Goal: Task Accomplishment & Management: Manage account settings

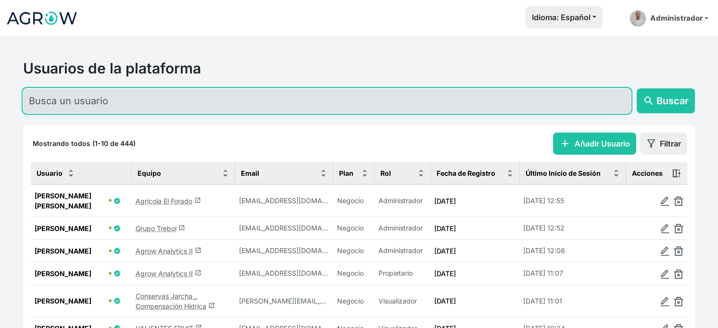
click at [101, 104] on input "text" at bounding box center [327, 100] width 608 height 25
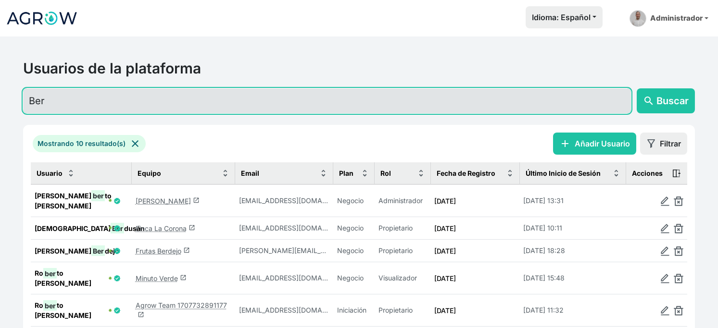
click at [194, 104] on input "Ber" at bounding box center [327, 100] width 608 height 25
type input "B"
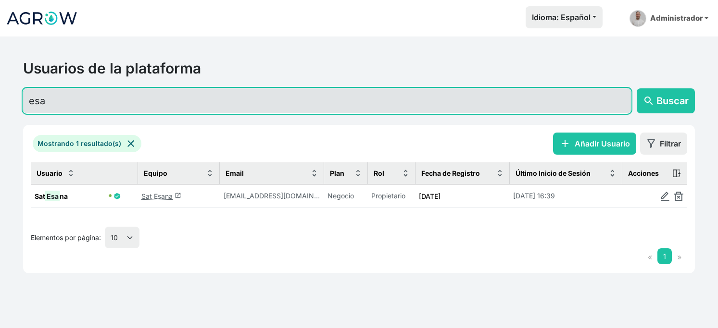
drag, startPoint x: 151, startPoint y: 113, endPoint x: -2, endPoint y: 95, distance: 154.4
click at [0, 95] on html "Idioma: Español Español English Português Administrador Preferencias Usuarios d…" at bounding box center [359, 164] width 718 height 328
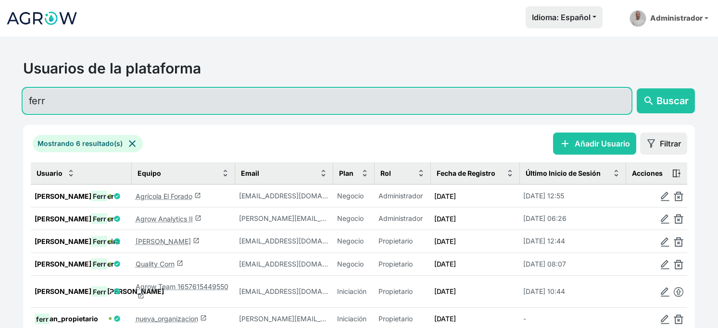
click at [158, 105] on input "ferr" at bounding box center [327, 100] width 608 height 25
drag, startPoint x: 158, startPoint y: 105, endPoint x: -2, endPoint y: 104, distance: 160.6
click at [0, 104] on html "Idioma: Español Español English Português Administrador Preferencias Usuarios d…" at bounding box center [359, 164] width 718 height 328
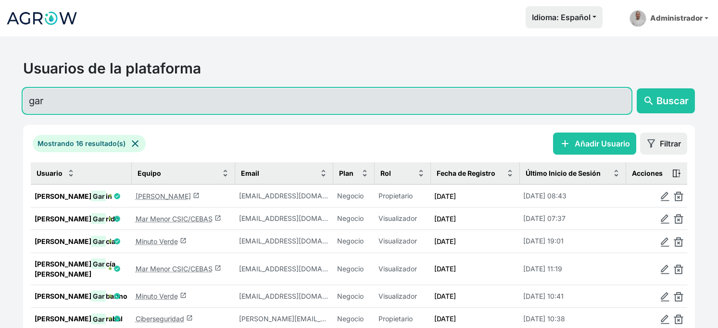
drag, startPoint x: 82, startPoint y: 120, endPoint x: -2, endPoint y: 90, distance: 89.1
click at [0, 90] on html "Idioma: Español Español English Português Administrador Preferencias Usuarios d…" at bounding box center [359, 164] width 718 height 328
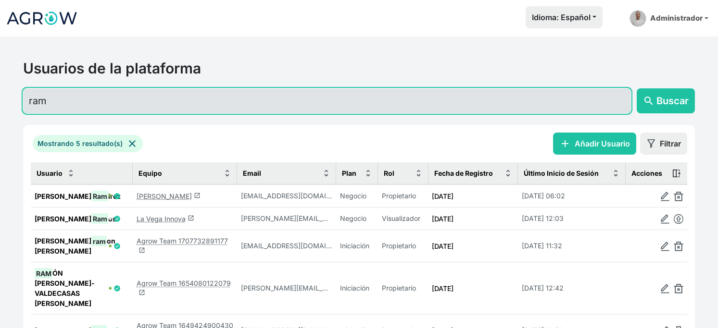
drag, startPoint x: 130, startPoint y: 114, endPoint x: -2, endPoint y: 105, distance: 132.5
click at [0, 105] on html "Idioma: Español Español English Português Administrador Preferencias Usuarios d…" at bounding box center [359, 164] width 718 height 328
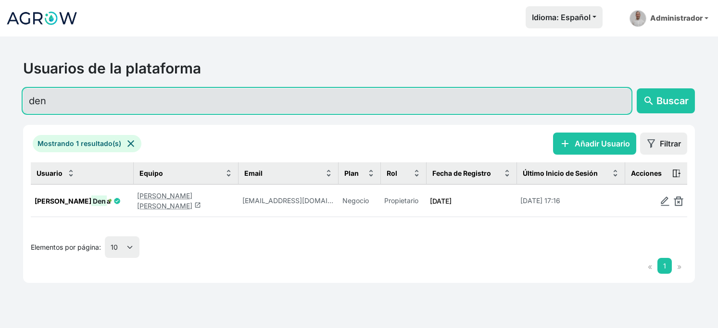
drag, startPoint x: 146, startPoint y: 113, endPoint x: -2, endPoint y: 116, distance: 148.1
click at [0, 116] on html "Idioma: Español Español English Português Administrador Preferencias Usuarios d…" at bounding box center [359, 164] width 718 height 328
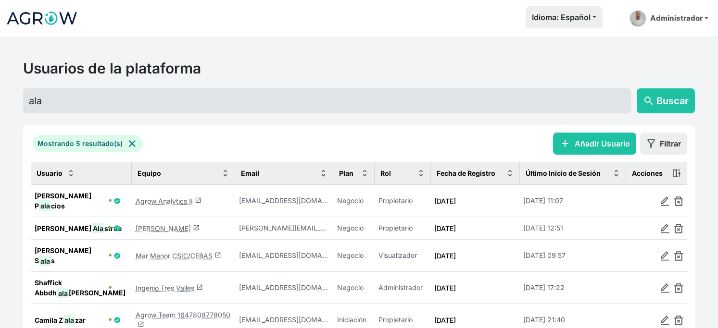
drag, startPoint x: 174, startPoint y: 236, endPoint x: 176, endPoint y: 243, distance: 7.6
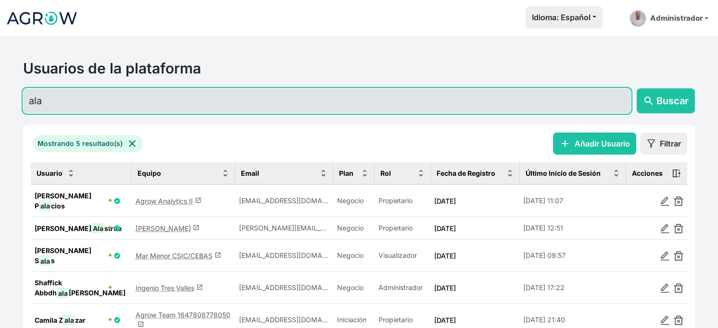
drag, startPoint x: 155, startPoint y: 104, endPoint x: -2, endPoint y: 93, distance: 157.6
click at [0, 93] on html "Idioma: Español Español English Português Administrador Preferencias Usuarios d…" at bounding box center [359, 164] width 718 height 328
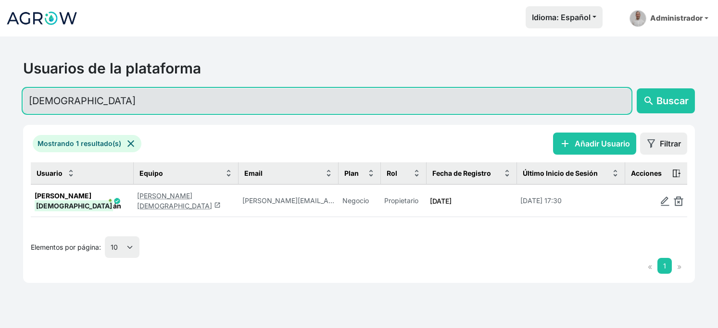
drag, startPoint x: 84, startPoint y: 113, endPoint x: -2, endPoint y: 100, distance: 87.1
click at [0, 100] on html "Idioma: Español Español English Português Administrador Preferencias Usuarios d…" at bounding box center [359, 164] width 718 height 328
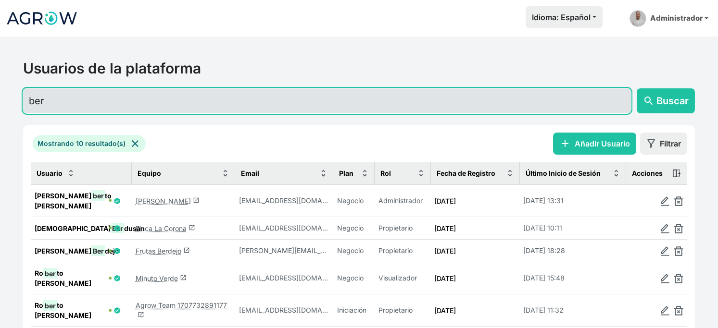
drag, startPoint x: 63, startPoint y: 112, endPoint x: 39, endPoint y: 113, distance: 24.1
click at [39, 113] on input "ber" at bounding box center [327, 100] width 608 height 25
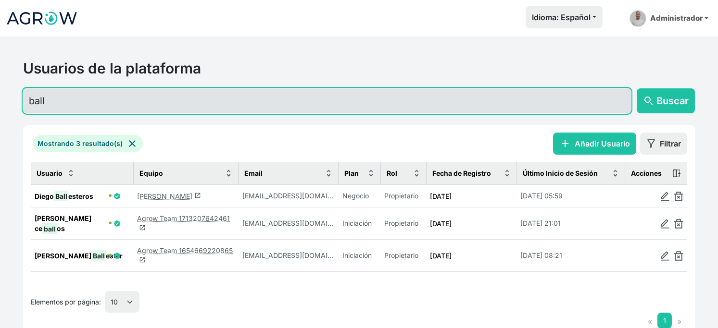
drag, startPoint x: 167, startPoint y: 107, endPoint x: 0, endPoint y: 103, distance: 167.4
click at [0, 104] on html "Idioma: Español Español English Português Administrador Preferencias Usuarios d…" at bounding box center [359, 164] width 718 height 328
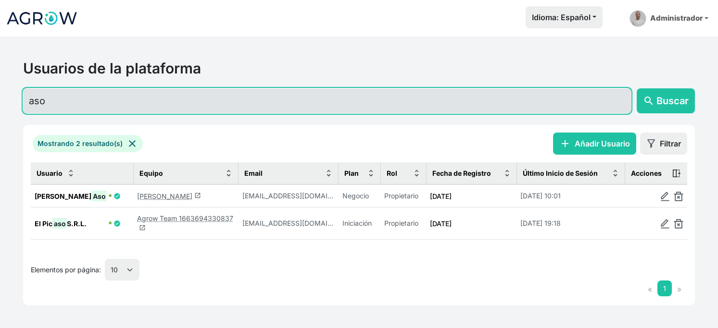
type input "aso"
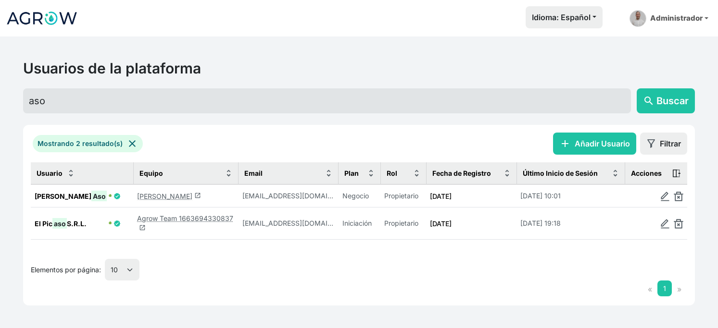
click at [156, 201] on link "Jorge Aso launch" at bounding box center [169, 196] width 64 height 8
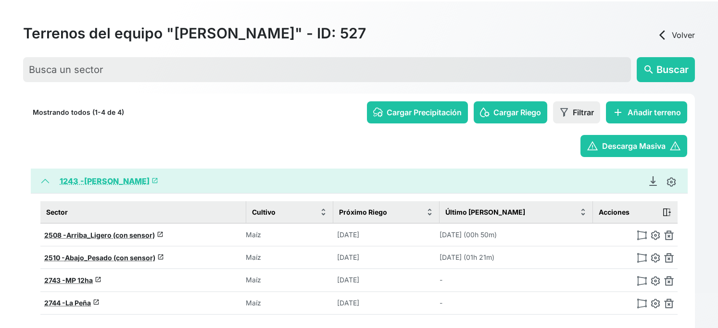
scroll to position [12, 0]
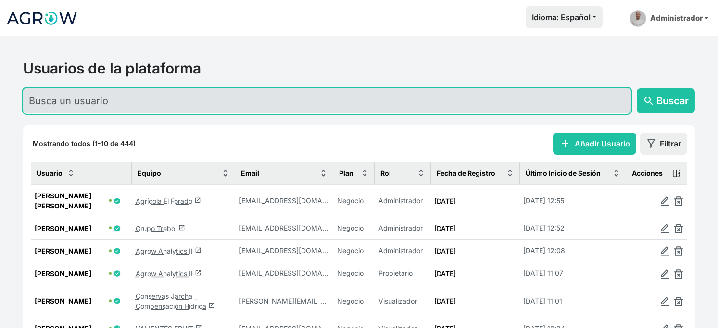
click at [115, 113] on input "text" at bounding box center [327, 100] width 608 height 25
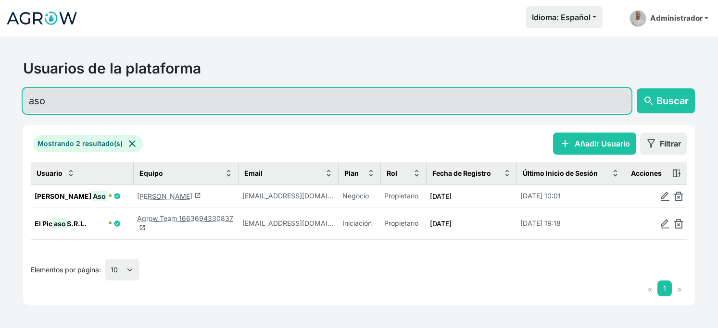
type input "aso"
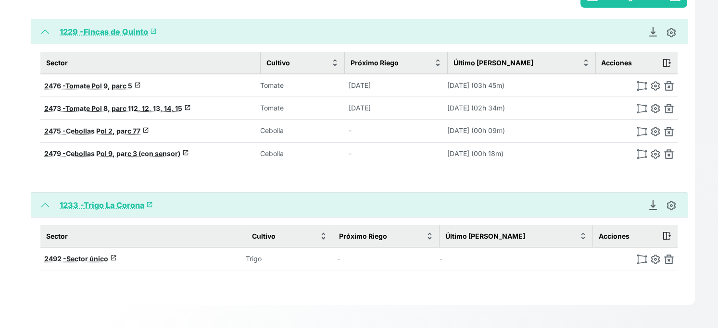
scroll to position [182, 0]
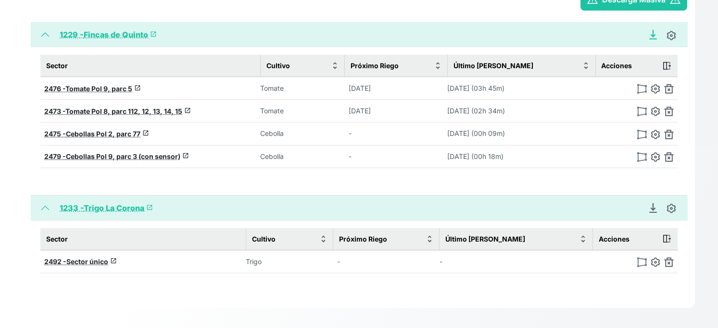
click at [648, 39] on icon "Descargar Recomendación de Riego en PDF" at bounding box center [653, 35] width 10 height 10
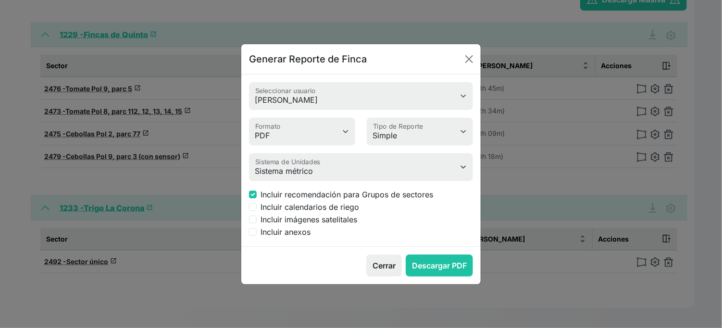
click at [263, 213] on div "Incluir calendarios de riego" at bounding box center [361, 207] width 224 height 12
click at [257, 211] on input "Incluir calendarios de riego" at bounding box center [253, 207] width 8 height 8
checkbox input "true"
click at [254, 224] on input "Incluir imágenes satelitales" at bounding box center [253, 220] width 8 height 8
checkbox input "true"
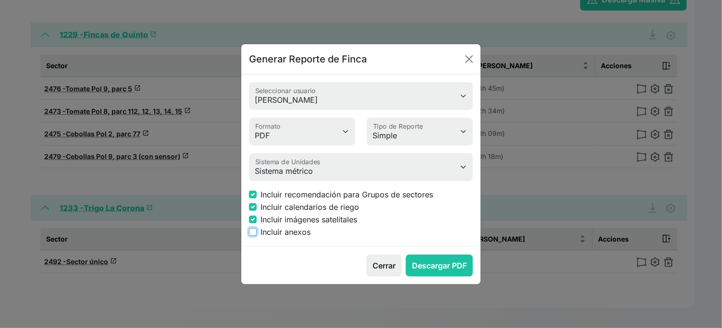
click at [257, 236] on input "Incluir anexos" at bounding box center [253, 232] width 8 height 8
checkbox input "true"
click at [432, 133] on select "Simple Avanzado" at bounding box center [420, 132] width 106 height 28
select select "advanced"
click at [368, 118] on select "Simple Avanzado" at bounding box center [420, 132] width 106 height 28
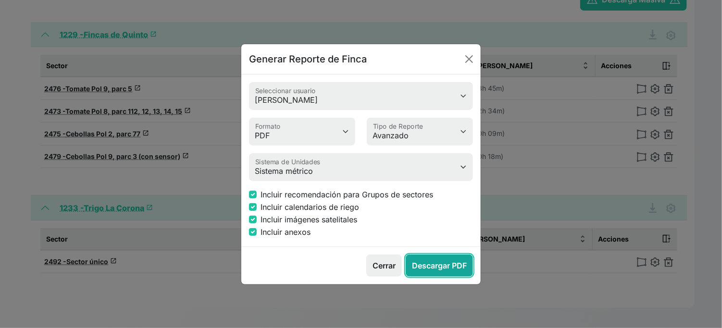
click at [425, 277] on button "Descargar PDF" at bounding box center [439, 266] width 67 height 22
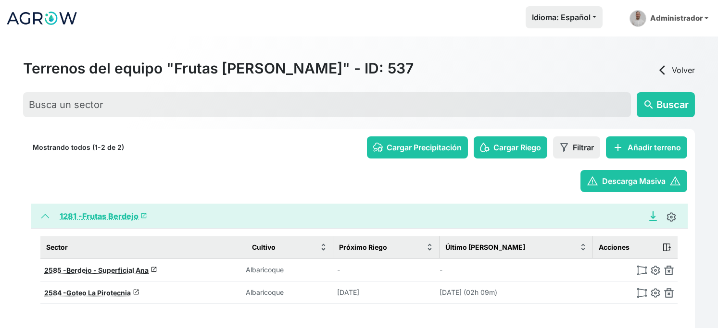
click at [648, 221] on icon "Descargar Recomendación de Riego en PDF" at bounding box center [653, 217] width 10 height 10
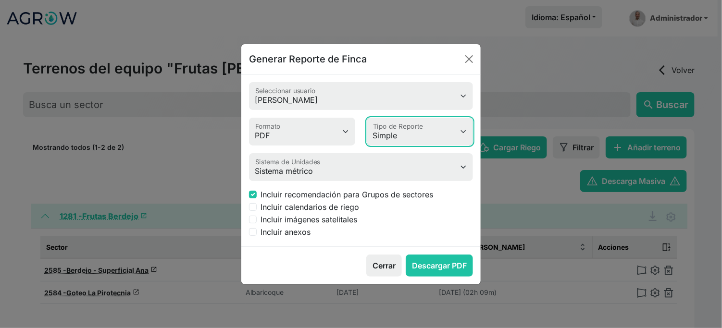
click at [421, 126] on select "Simple Avanzado" at bounding box center [420, 132] width 106 height 28
select select "advanced"
click at [368, 118] on select "Simple Avanzado" at bounding box center [420, 132] width 106 height 28
click at [350, 213] on label "Incluir calendarios de riego" at bounding box center [310, 207] width 99 height 12
click at [257, 211] on input "Incluir calendarios de riego" at bounding box center [253, 207] width 8 height 8
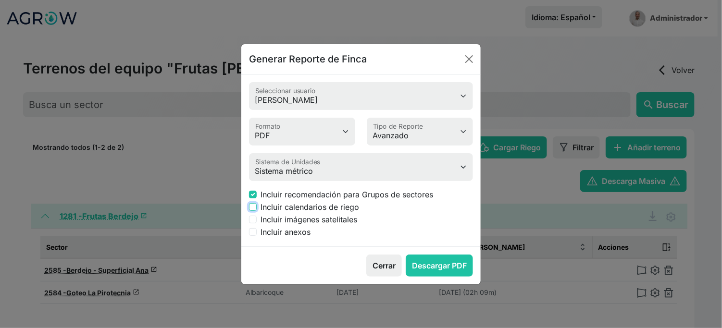
checkbox input "true"
click at [347, 226] on label "Incluir imágenes satelitales" at bounding box center [309, 220] width 97 height 12
click at [257, 224] on input "Incluir imágenes satelitales" at bounding box center [253, 220] width 8 height 8
checkbox input "true"
click at [306, 238] on label "Incluir anexos" at bounding box center [286, 232] width 50 height 12
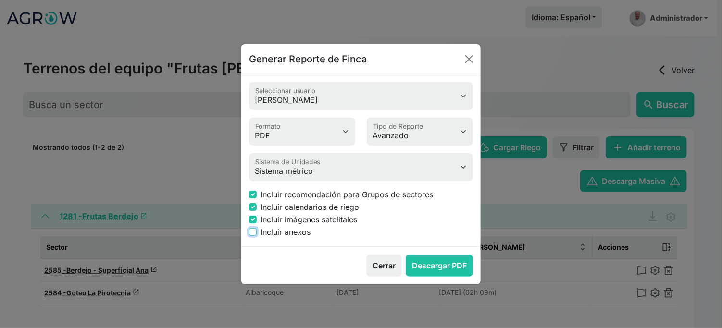
click at [257, 236] on input "Incluir anexos" at bounding box center [253, 232] width 8 height 8
checkbox input "true"
click at [441, 277] on button "Descargar PDF" at bounding box center [439, 266] width 67 height 22
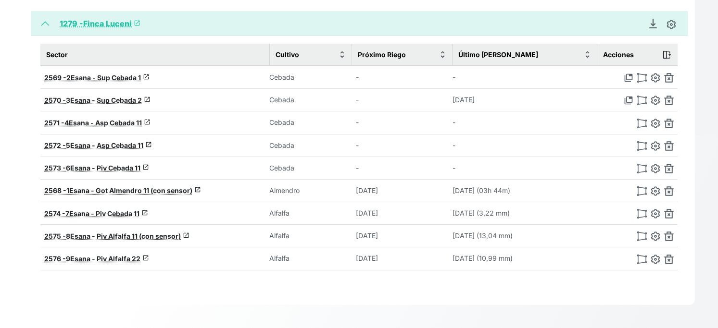
scroll to position [214, 0]
click at [651, 196] on img at bounding box center [656, 192] width 10 height 10
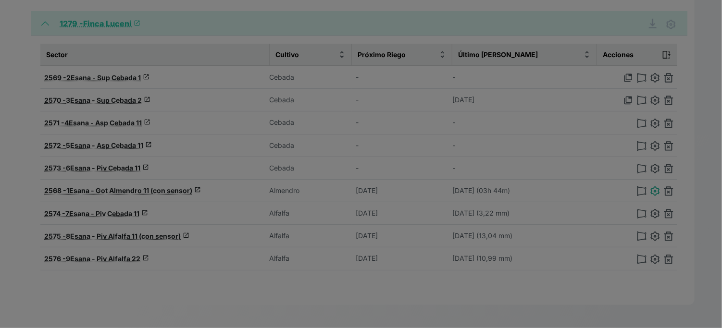
type input "1Esana - Got Almendro 11 (con sensor)"
type input "41.82424771590520, -1.28090128619162"
type input "38.046"
type input "2"
type input "13"
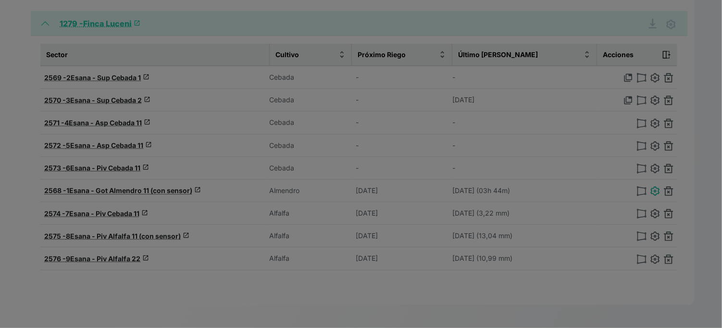
type input "6.5"
type input "1630"
select select "10"
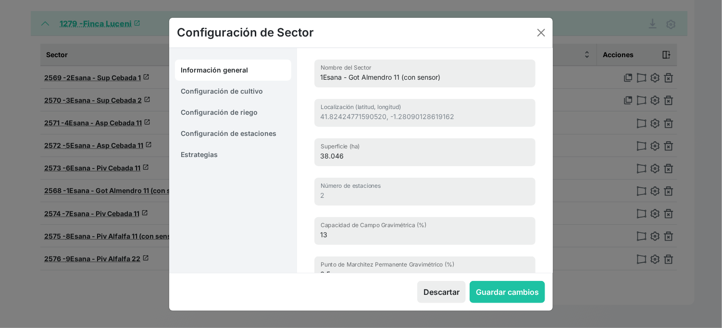
click at [205, 158] on link "Estrategias" at bounding box center [233, 154] width 116 height 21
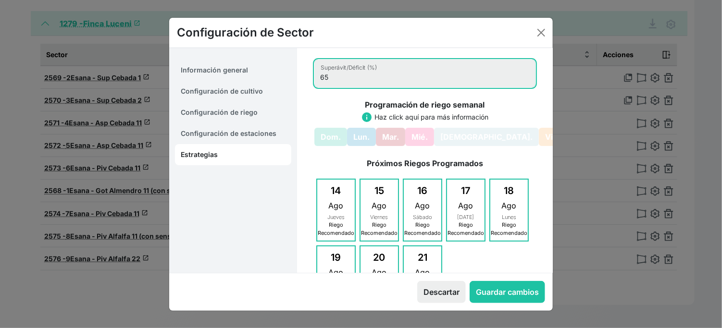
drag, startPoint x: 361, startPoint y: 89, endPoint x: 324, endPoint y: 94, distance: 37.8
click at [324, 88] on input "65" at bounding box center [425, 74] width 221 height 28
type input "90"
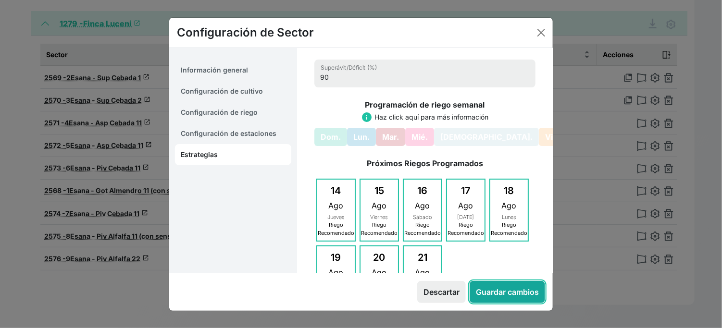
click at [488, 298] on button "Guardar cambios" at bounding box center [507, 292] width 75 height 22
select select "10"
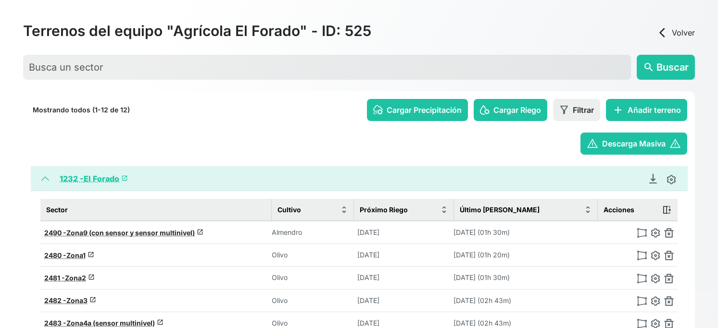
scroll to position [53, 0]
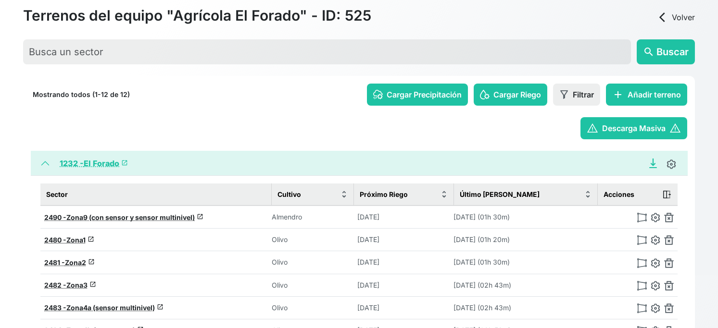
click at [648, 168] on icon "Descargar Recomendación de Riego en PDF" at bounding box center [653, 164] width 10 height 10
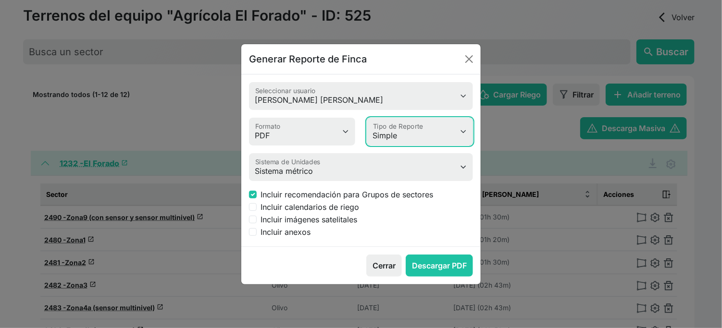
click at [430, 131] on select "Simple Avanzado" at bounding box center [420, 132] width 106 height 28
select select "advanced"
click at [368, 118] on select "Simple Avanzado" at bounding box center [420, 132] width 106 height 28
click at [323, 213] on label "Incluir calendarios de riego" at bounding box center [310, 207] width 99 height 12
click at [257, 211] on input "Incluir calendarios de riego" at bounding box center [253, 207] width 8 height 8
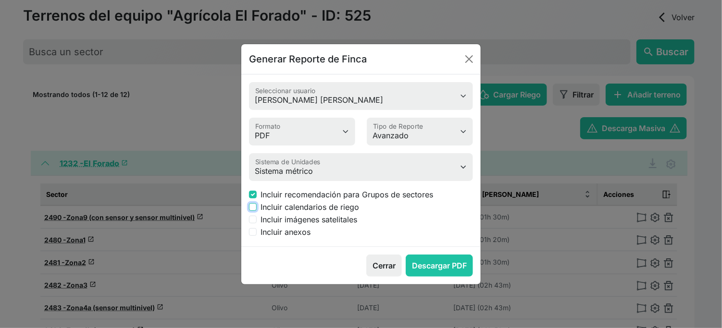
checkbox input "true"
click at [324, 226] on label "Incluir imágenes satelitales" at bounding box center [309, 220] width 97 height 12
click at [257, 224] on input "Incluir imágenes satelitales" at bounding box center [253, 220] width 8 height 8
checkbox input "true"
click at [311, 238] on label "Incluir anexos" at bounding box center [286, 232] width 50 height 12
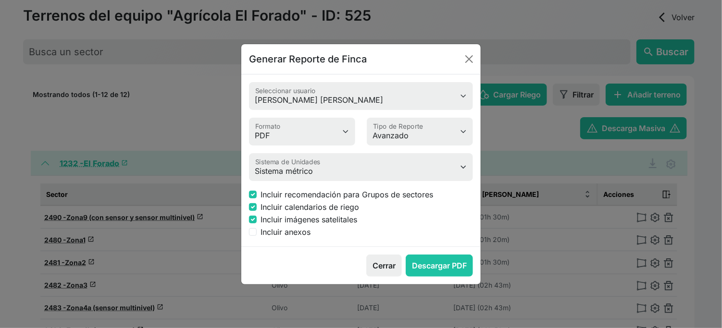
click at [257, 236] on input "Incluir anexos" at bounding box center [253, 232] width 8 height 8
checkbox input "true"
click at [433, 277] on button "Descargar PDF" at bounding box center [439, 266] width 67 height 22
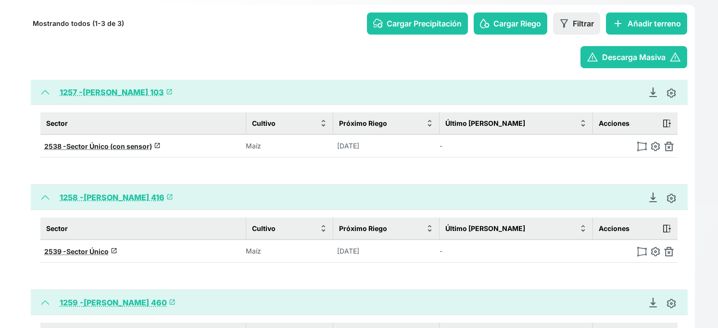
scroll to position [107, 0]
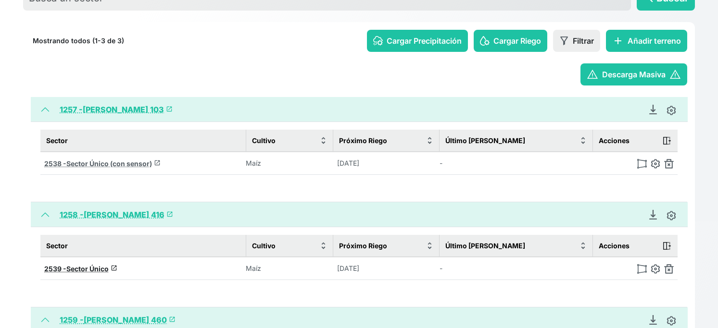
click at [143, 168] on span "Sector Único (con sensor)" at bounding box center [109, 164] width 86 height 8
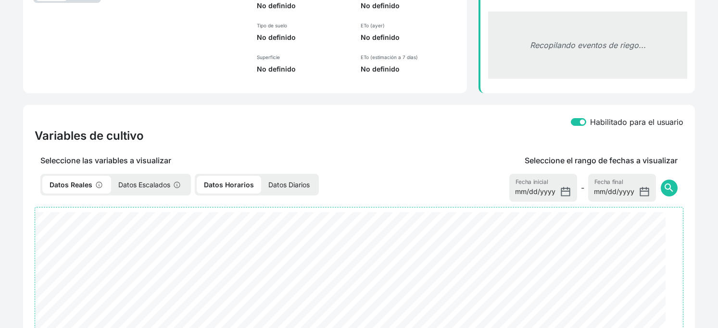
select select "2538"
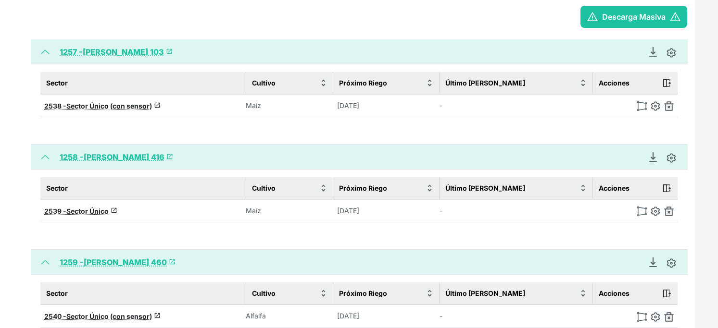
scroll to position [165, 0]
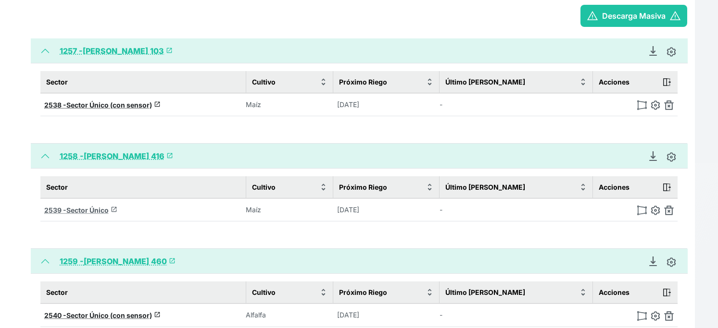
click at [88, 214] on span "Sector Único" at bounding box center [87, 210] width 42 height 8
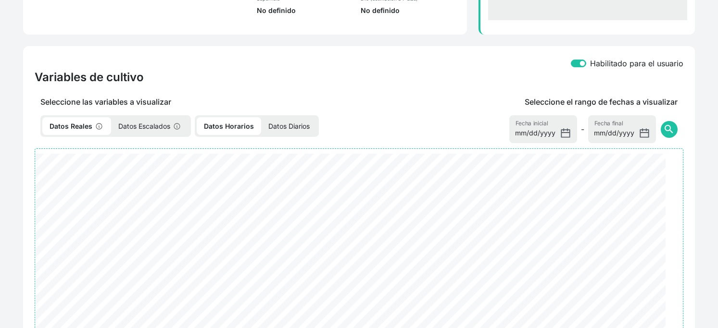
select select "2539"
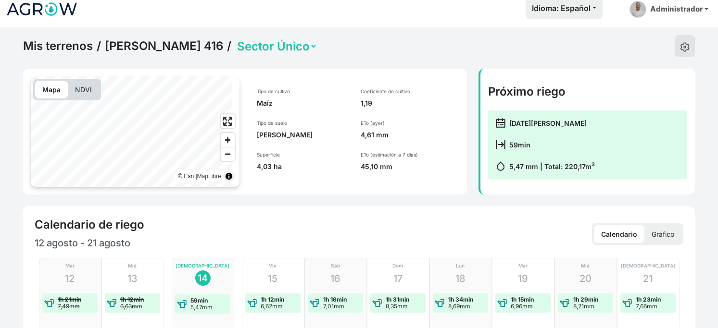
scroll to position [5, 0]
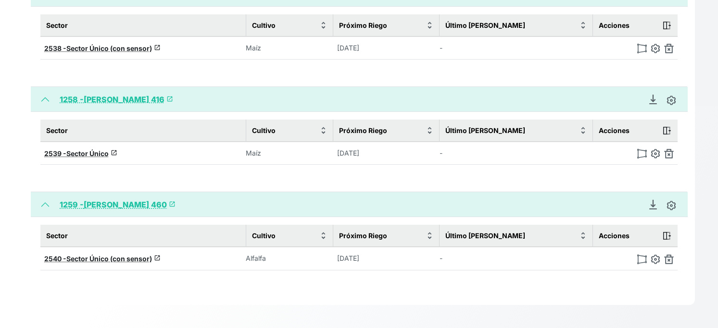
scroll to position [285, 0]
click at [151, 255] on span "Sector Único (con sensor)" at bounding box center [109, 259] width 86 height 8
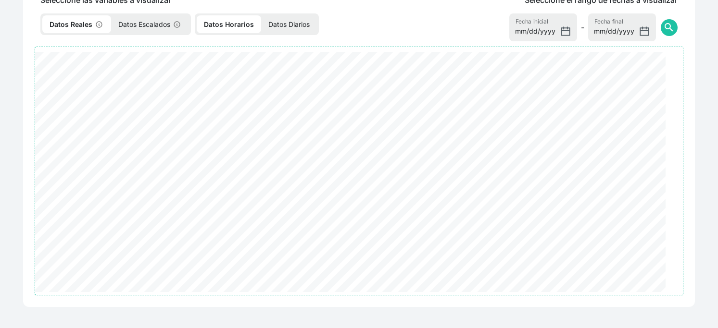
scroll to position [285, 0]
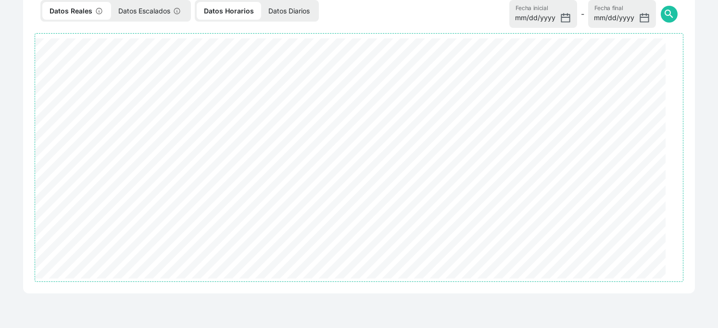
select select "2540"
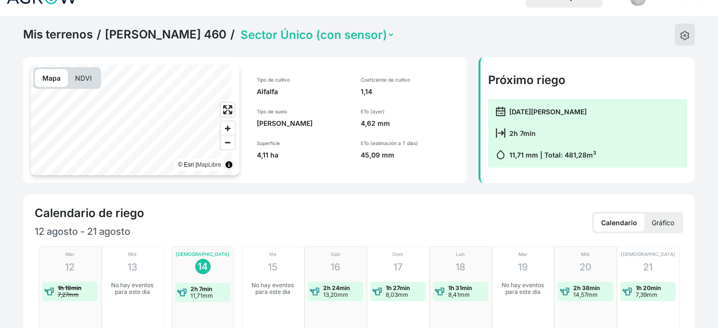
scroll to position [18, 0]
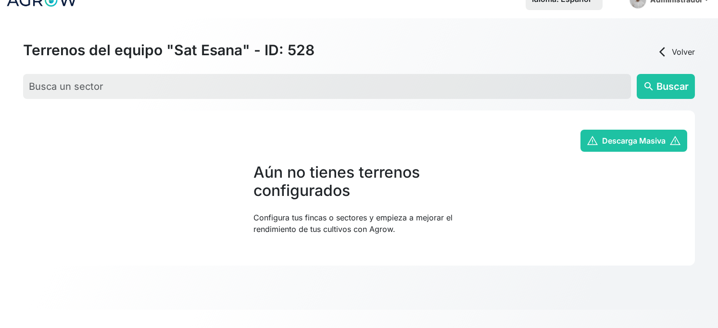
scroll to position [58, 0]
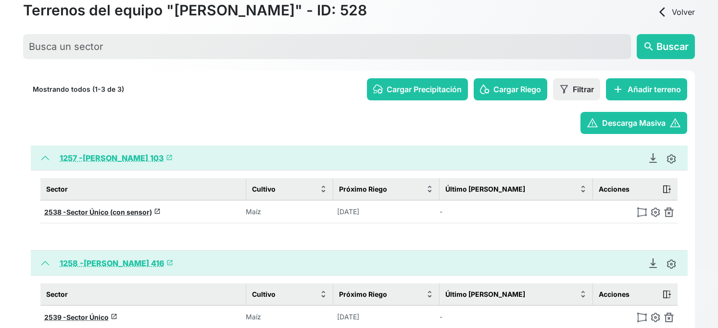
click at [643, 164] on div "Generar Reporte de Finca Luis Garin Seleccionar usuario PDF MS Word Formato Sim…" at bounding box center [661, 158] width 37 height 12
click at [651, 161] on icon "Descargar Recomendación de Riego en PDF" at bounding box center [653, 157] width 4 height 7
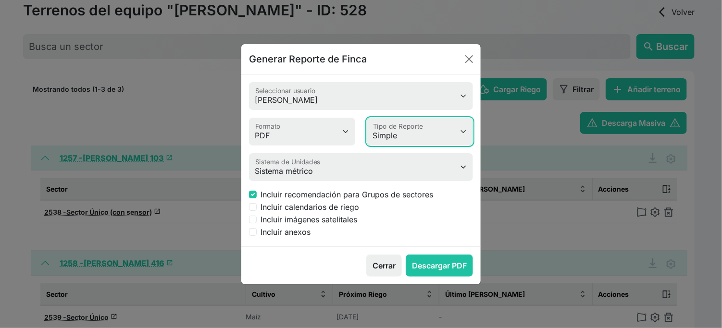
click at [448, 128] on select "Simple Avanzado" at bounding box center [420, 132] width 106 height 28
select select "advanced"
click at [368, 118] on select "Simple Avanzado" at bounding box center [420, 132] width 106 height 28
click at [359, 213] on label "Incluir calendarios de riego" at bounding box center [310, 207] width 99 height 12
click at [257, 211] on input "Incluir calendarios de riego" at bounding box center [253, 207] width 8 height 8
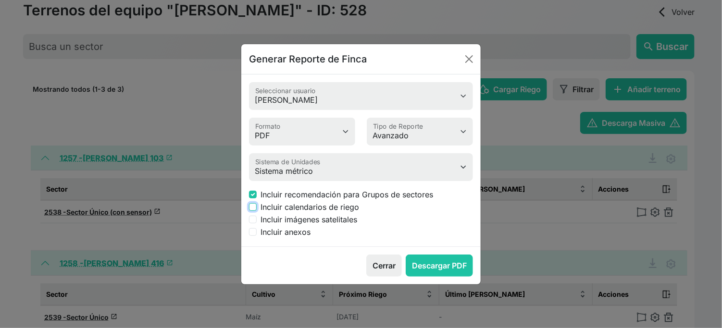
checkbox input "true"
click at [357, 226] on label "Incluir imágenes satelitales" at bounding box center [309, 220] width 97 height 12
click at [257, 224] on input "Incluir imágenes satelitales" at bounding box center [253, 220] width 8 height 8
checkbox input "true"
click at [311, 238] on label "Incluir anexos" at bounding box center [286, 232] width 50 height 12
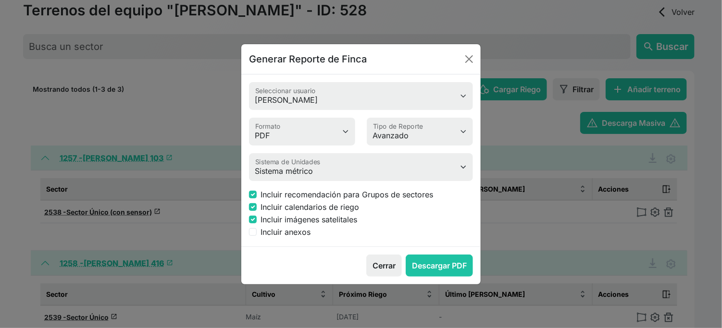
click at [257, 236] on input "Incluir anexos" at bounding box center [253, 232] width 8 height 8
checkbox input "true"
click at [429, 277] on button "Descargar PDF" at bounding box center [439, 266] width 67 height 22
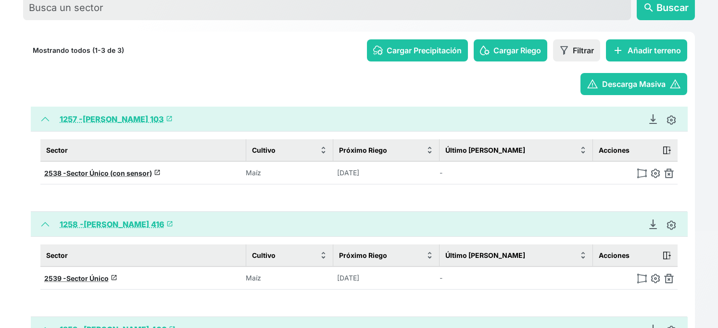
scroll to position [165, 0]
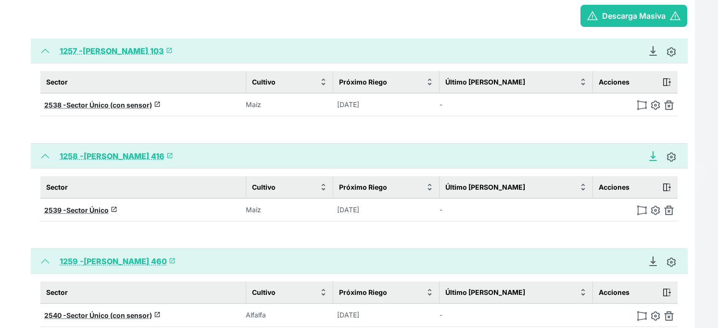
click at [651, 159] on icon "Descargar Recomendación de Riego en PDF" at bounding box center [653, 155] width 4 height 7
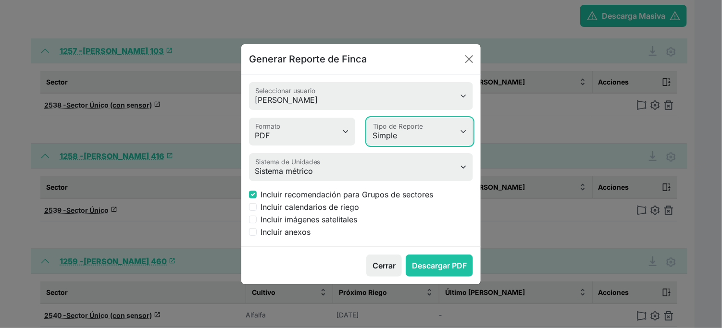
click at [390, 127] on select "Simple Avanzado" at bounding box center [420, 132] width 106 height 28
select select "advanced"
click at [368, 118] on select "Simple Avanzado" at bounding box center [420, 132] width 106 height 28
click at [311, 213] on label "Incluir calendarios de riego" at bounding box center [310, 207] width 99 height 12
click at [257, 211] on input "Incluir calendarios de riego" at bounding box center [253, 207] width 8 height 8
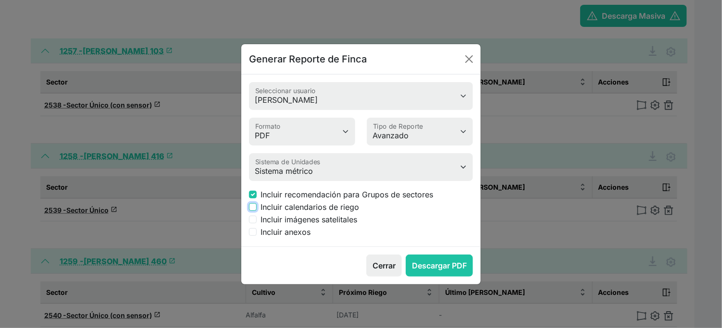
checkbox input "true"
click at [311, 226] on label "Incluir imágenes satelitales" at bounding box center [309, 220] width 97 height 12
click at [257, 224] on input "Incluir imágenes satelitales" at bounding box center [253, 220] width 8 height 8
checkbox input "true"
click at [305, 238] on label "Incluir anexos" at bounding box center [286, 232] width 50 height 12
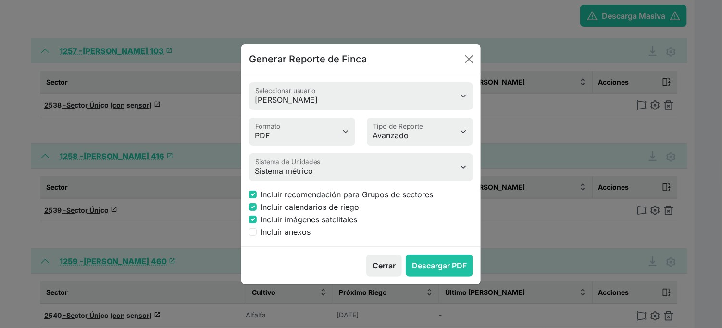
click at [257, 236] on input "Incluir anexos" at bounding box center [253, 232] width 8 height 8
checkbox input "true"
click at [421, 277] on button "Descargar PDF" at bounding box center [439, 266] width 67 height 22
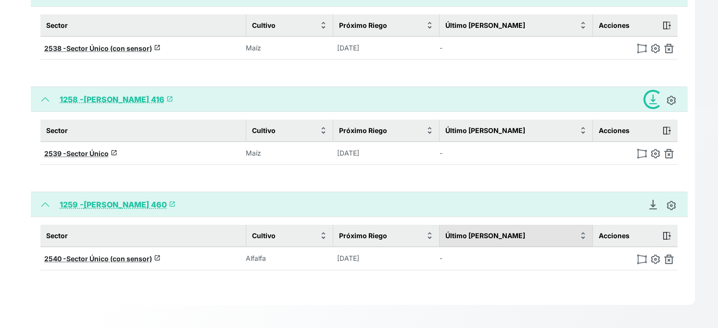
scroll to position [285, 0]
click at [651, 201] on icon "Descargar Recomendación de Riego en PDF" at bounding box center [653, 204] width 4 height 7
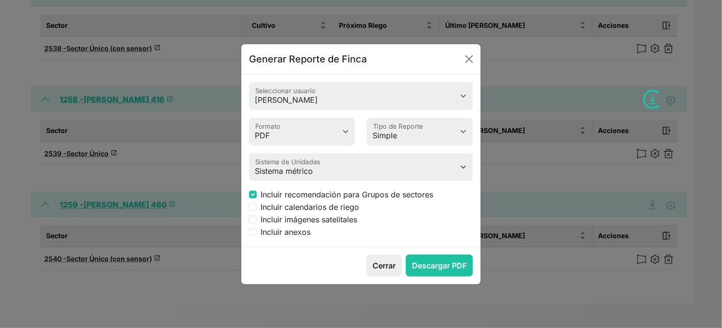
click at [331, 213] on label "Incluir calendarios de riego" at bounding box center [310, 207] width 99 height 12
click at [257, 211] on input "Incluir calendarios de riego" at bounding box center [253, 207] width 8 height 8
checkbox input "true"
click at [332, 226] on label "Incluir imágenes satelitales" at bounding box center [309, 220] width 97 height 12
click at [257, 224] on input "Incluir imágenes satelitales" at bounding box center [253, 220] width 8 height 8
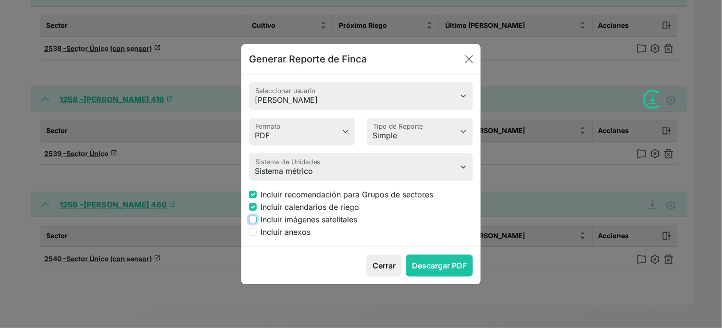
checkbox input "true"
click at [311, 238] on label "Incluir anexos" at bounding box center [286, 232] width 50 height 12
click at [257, 236] on input "Incluir anexos" at bounding box center [253, 232] width 8 height 8
checkbox input "true"
click at [407, 277] on button "Descargar PDF" at bounding box center [439, 266] width 67 height 22
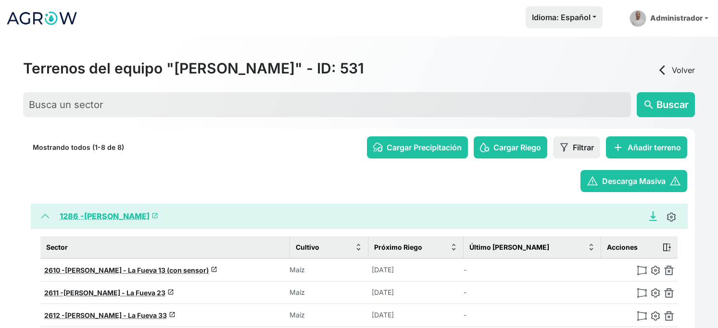
click at [643, 222] on div "Generar Reporte de Finca [PERSON_NAME] Seleccionar usuario PDF MS Word Formato …" at bounding box center [661, 217] width 37 height 12
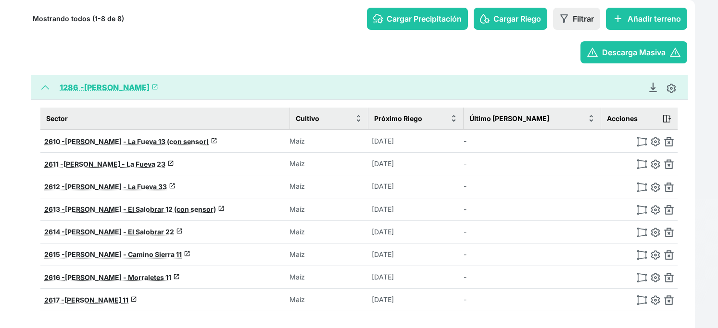
scroll to position [107, 0]
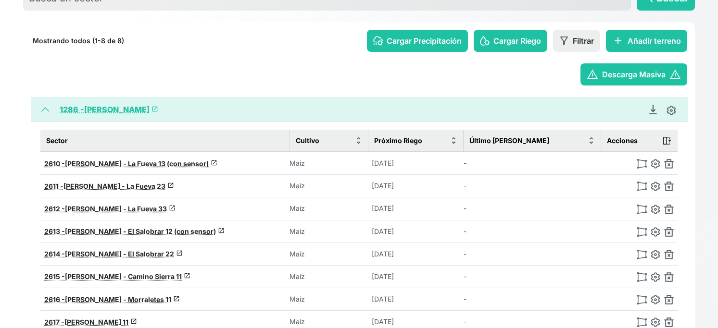
click at [316, 86] on div "warning Descarga Masiva warning" at bounding box center [359, 74] width 656 height 22
click at [648, 114] on icon "Descargar Recomendación de Riego en PDF" at bounding box center [653, 110] width 10 height 10
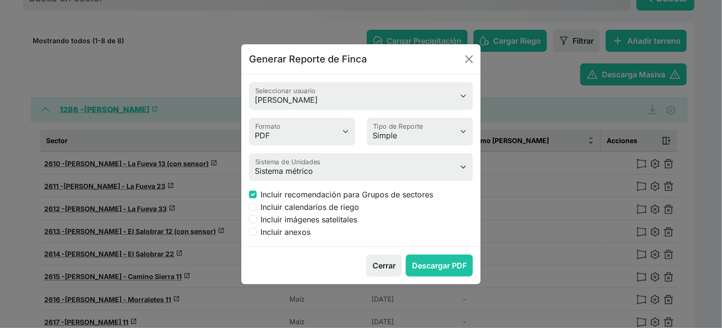
click at [352, 213] on label "Incluir calendarios de riego" at bounding box center [310, 207] width 99 height 12
click at [257, 211] on input "Incluir calendarios de riego" at bounding box center [253, 207] width 8 height 8
checkbox input "true"
click at [357, 226] on label "Incluir imágenes satelitales" at bounding box center [309, 220] width 97 height 12
click at [257, 224] on input "Incluir imágenes satelitales" at bounding box center [253, 220] width 8 height 8
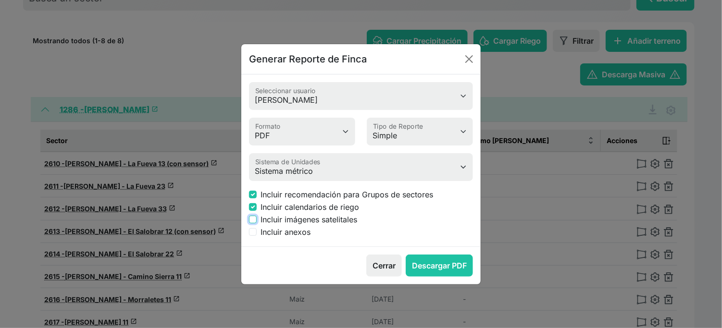
checkbox input "true"
click at [311, 238] on label "Incluir anexos" at bounding box center [286, 232] width 50 height 12
click at [257, 236] on input "Incluir anexos" at bounding box center [253, 232] width 8 height 8
checkbox input "true"
click at [427, 129] on select "Simple Avanzado" at bounding box center [420, 132] width 106 height 28
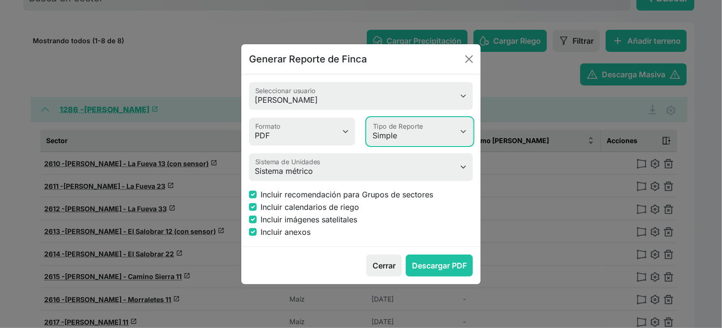
select select "advanced"
click at [368, 118] on select "Simple Avanzado" at bounding box center [420, 132] width 106 height 28
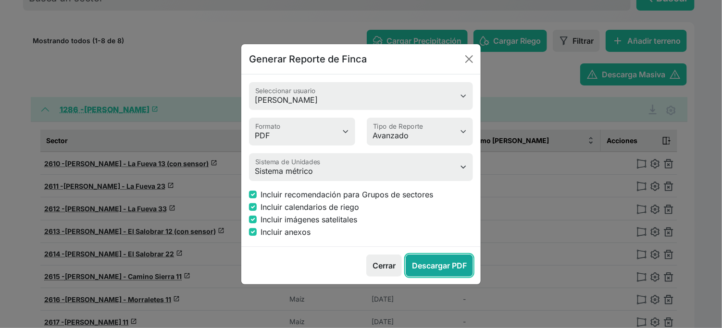
click at [431, 277] on button "Descargar PDF" at bounding box center [439, 266] width 67 height 22
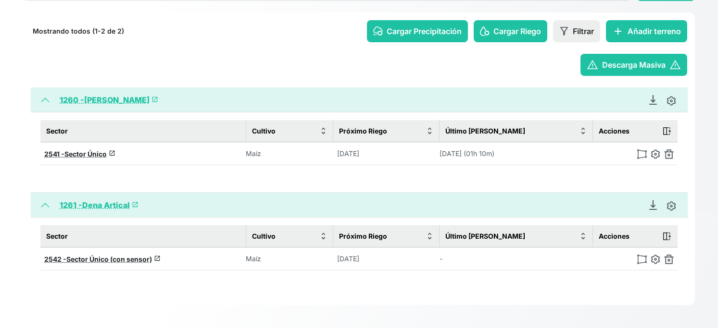
scroll to position [169, 0]
click at [648, 95] on icon "Descargar Recomendación de Riego en PDF" at bounding box center [653, 100] width 10 height 10
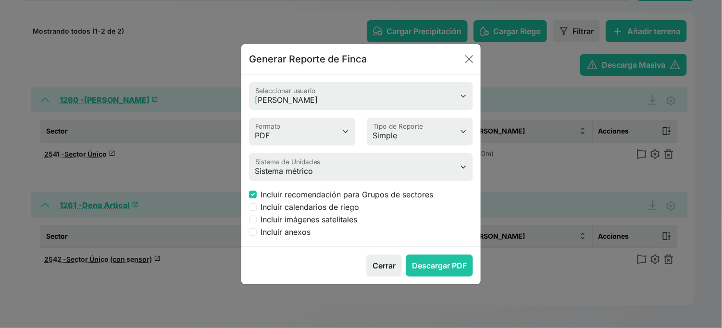
click at [281, 213] on label "Incluir calendarios de riego" at bounding box center [310, 207] width 99 height 12
click at [257, 211] on input "Incluir calendarios de riego" at bounding box center [253, 207] width 8 height 8
checkbox input "true"
click at [282, 226] on label "Incluir imágenes satelitales" at bounding box center [309, 220] width 97 height 12
click at [257, 224] on input "Incluir imágenes satelitales" at bounding box center [253, 220] width 8 height 8
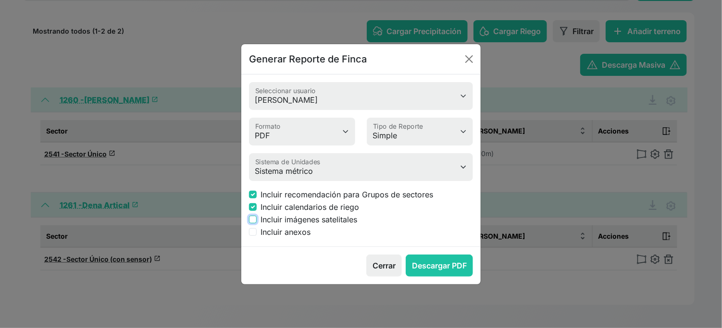
checkbox input "true"
click at [282, 238] on label "Incluir anexos" at bounding box center [286, 232] width 50 height 12
click at [257, 236] on input "Incluir anexos" at bounding box center [253, 232] width 8 height 8
checkbox input "true"
click at [440, 133] on select "Simple Avanzado" at bounding box center [420, 132] width 106 height 28
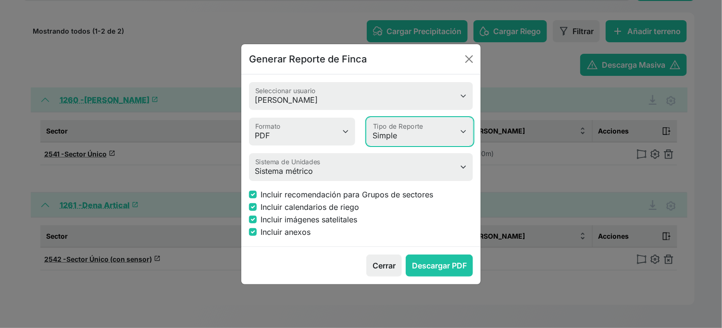
select select "advanced"
click at [368, 118] on select "Simple Avanzado" at bounding box center [420, 132] width 106 height 28
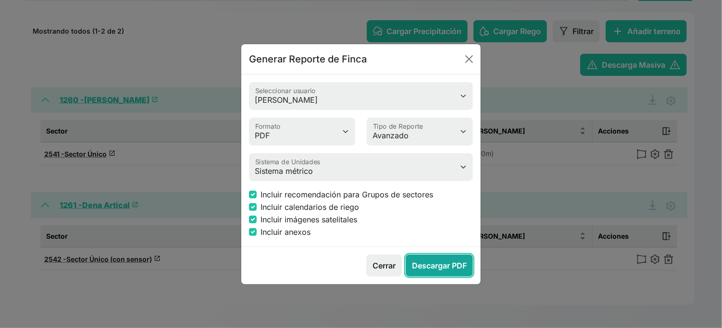
click at [428, 277] on button "Descargar PDF" at bounding box center [439, 266] width 67 height 22
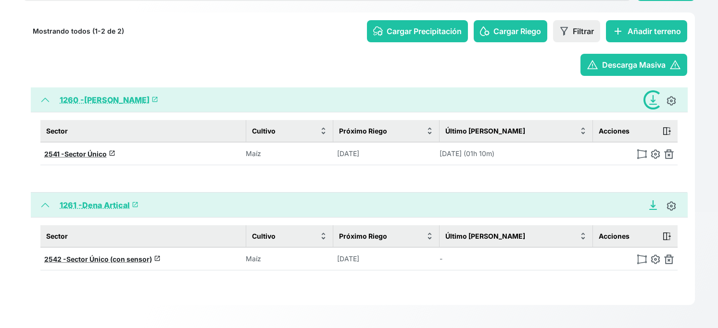
click at [648, 201] on icon "Descargar Recomendación de Riego en PDF" at bounding box center [653, 206] width 10 height 10
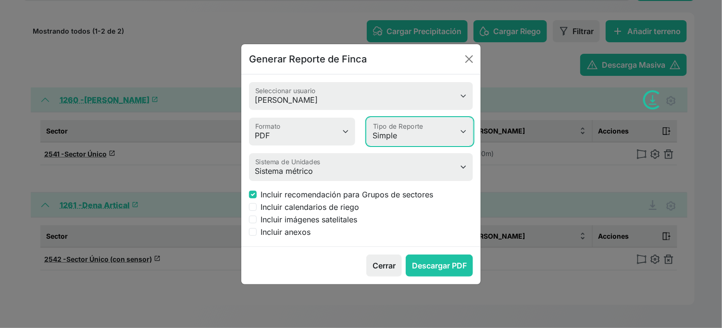
click at [433, 132] on select "Simple Avanzado" at bounding box center [420, 132] width 106 height 28
select select "advanced"
click at [368, 118] on select "Simple Avanzado" at bounding box center [420, 132] width 106 height 28
click at [359, 213] on label "Incluir calendarios de riego" at bounding box center [310, 207] width 99 height 12
click at [257, 211] on input "Incluir calendarios de riego" at bounding box center [253, 207] width 8 height 8
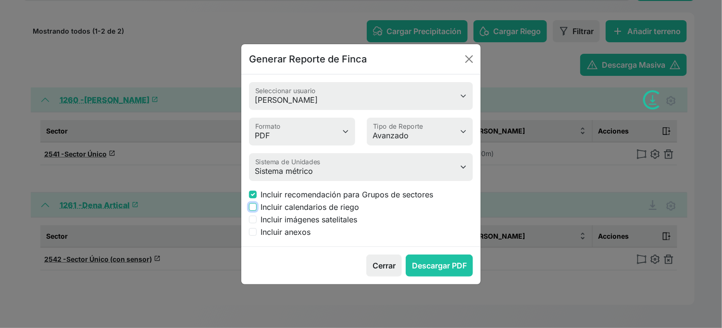
checkbox input "true"
click at [348, 226] on label "Incluir imágenes satelitales" at bounding box center [309, 220] width 97 height 12
click at [257, 224] on input "Incluir imágenes satelitales" at bounding box center [253, 220] width 8 height 8
checkbox input "true"
click at [311, 238] on label "Incluir anexos" at bounding box center [286, 232] width 50 height 12
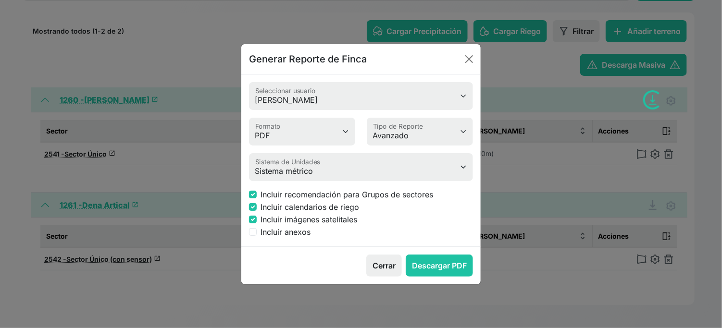
click at [257, 236] on input "Incluir anexos" at bounding box center [253, 232] width 8 height 8
checkbox input "true"
click at [424, 277] on button "Descargar PDF" at bounding box center [439, 266] width 67 height 22
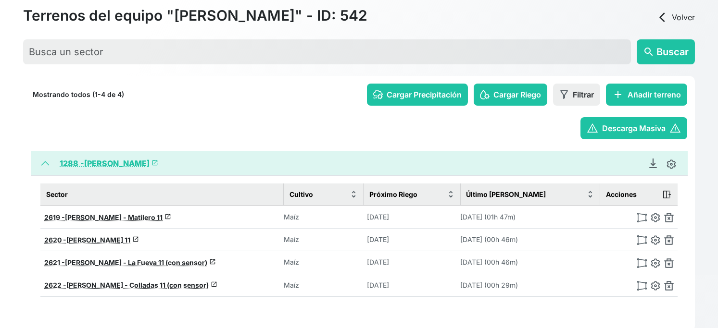
scroll to position [107, 0]
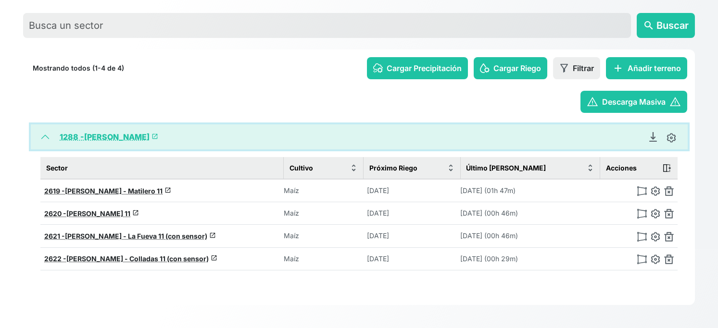
click at [376, 126] on button "1288 - [PERSON_NAME] launch" at bounding box center [359, 137] width 657 height 25
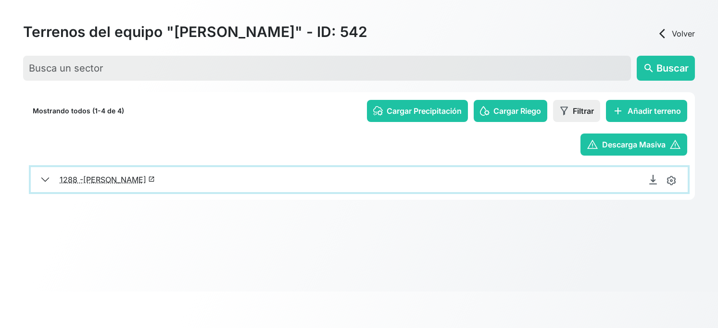
click at [277, 192] on button "1288 - [PERSON_NAME] launch" at bounding box center [359, 179] width 657 height 25
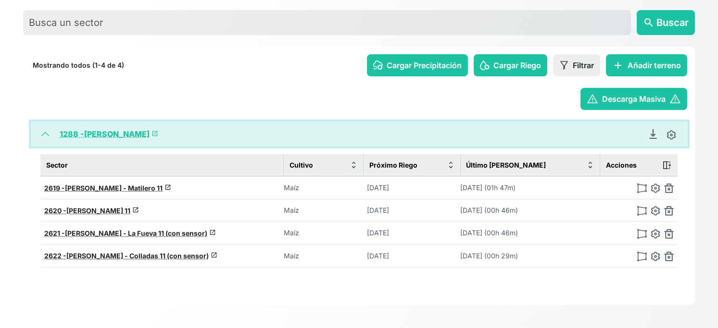
scroll to position [107, 0]
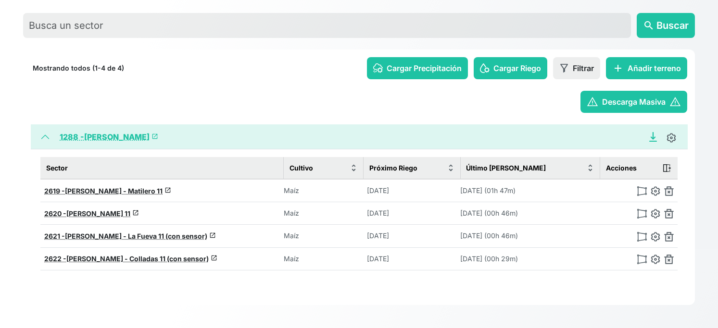
click at [648, 138] on icon "Descargar Recomendación de Riego en PDF" at bounding box center [653, 137] width 10 height 10
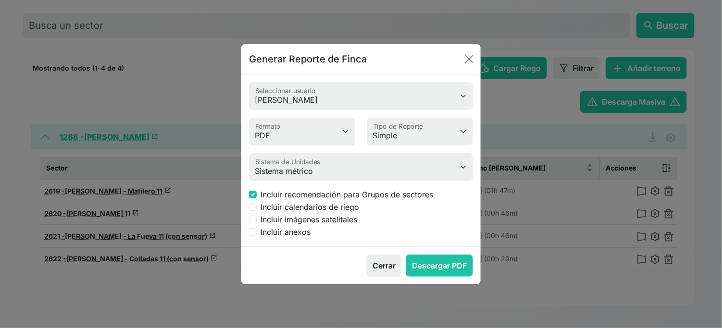
click at [332, 213] on label "Incluir calendarios de riego" at bounding box center [310, 207] width 99 height 12
click at [257, 211] on input "Incluir calendarios de riego" at bounding box center [253, 207] width 8 height 8
checkbox input "true"
click at [332, 226] on label "Incluir imágenes satelitales" at bounding box center [309, 220] width 97 height 12
click at [257, 224] on input "Incluir imágenes satelitales" at bounding box center [253, 220] width 8 height 8
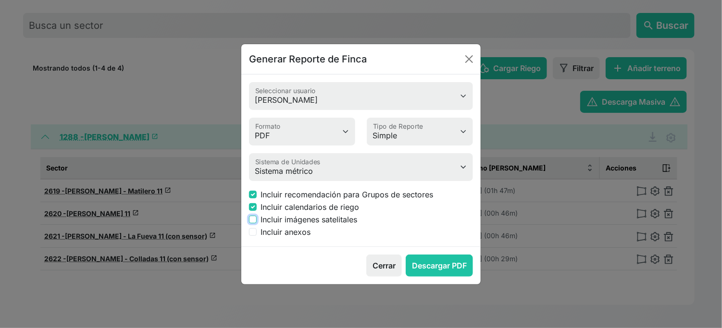
checkbox input "true"
click at [311, 238] on label "Incluir anexos" at bounding box center [286, 232] width 50 height 12
click at [257, 236] on input "Incluir anexos" at bounding box center [253, 232] width 8 height 8
checkbox input "true"
click at [422, 277] on button "Descargar PDF" at bounding box center [439, 266] width 67 height 22
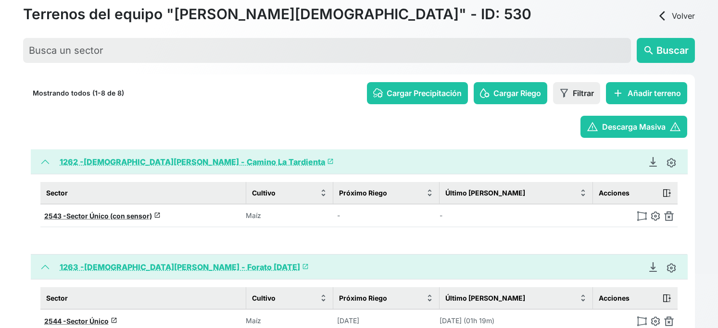
scroll to position [53, 0]
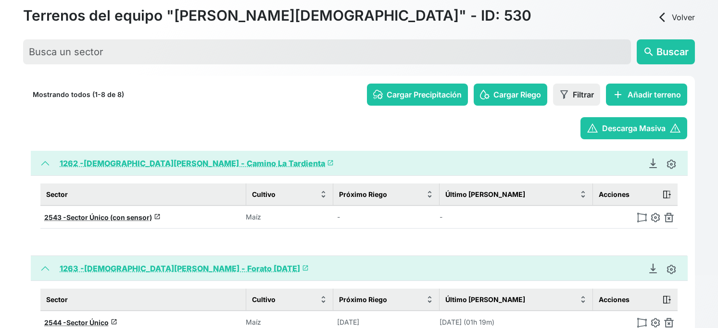
click at [268, 139] on div "warning Descarga Masiva warning" at bounding box center [359, 128] width 656 height 22
click at [648, 168] on icon "Descargar Recomendación de Riego en PDF" at bounding box center [653, 164] width 10 height 10
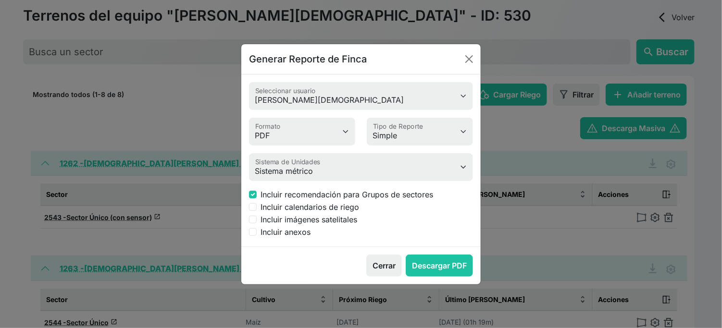
click at [304, 213] on label "Incluir calendarios de riego" at bounding box center [310, 207] width 99 height 12
click at [257, 211] on input "Incluir calendarios de riego" at bounding box center [253, 207] width 8 height 8
checkbox input "true"
click at [303, 226] on label "Incluir imágenes satelitales" at bounding box center [309, 220] width 97 height 12
click at [257, 224] on input "Incluir imágenes satelitales" at bounding box center [253, 220] width 8 height 8
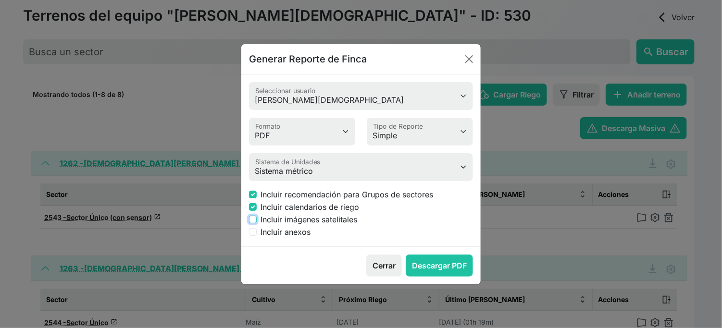
checkbox input "true"
click at [303, 238] on label "Incluir anexos" at bounding box center [286, 232] width 50 height 12
click at [257, 236] on input "Incluir anexos" at bounding box center [253, 232] width 8 height 8
checkbox input "true"
click at [403, 133] on select "Simple Avanzado" at bounding box center [420, 132] width 106 height 28
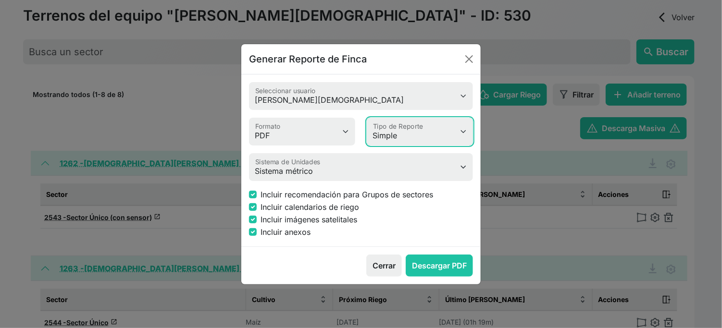
select select "advanced"
click at [368, 118] on select "Simple Avanzado" at bounding box center [420, 132] width 106 height 28
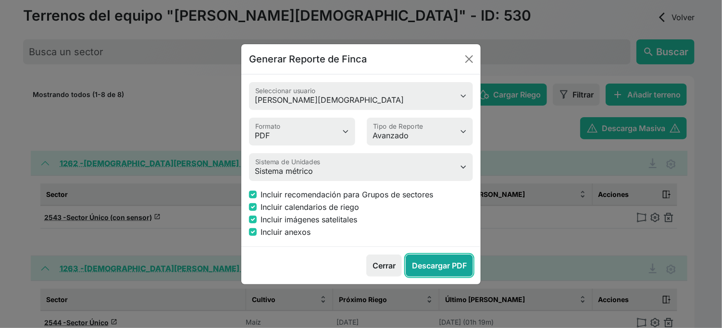
click at [437, 277] on button "Descargar PDF" at bounding box center [439, 266] width 67 height 22
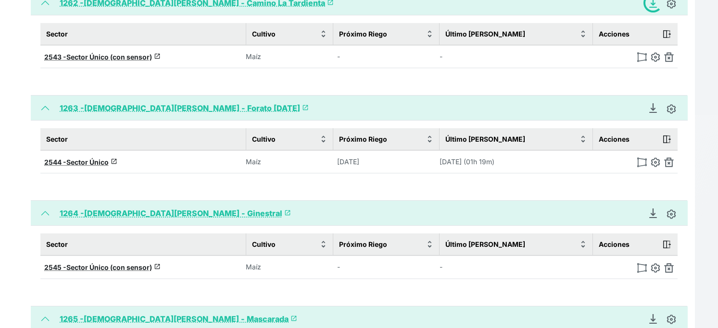
scroll to position [267, 0]
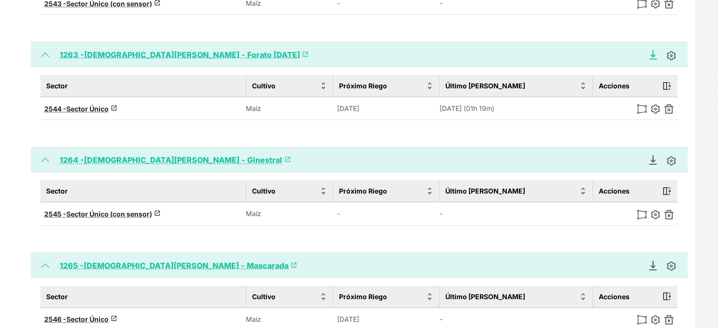
click at [648, 60] on icon "Descargar Recomendación de Riego en PDF" at bounding box center [653, 55] width 10 height 10
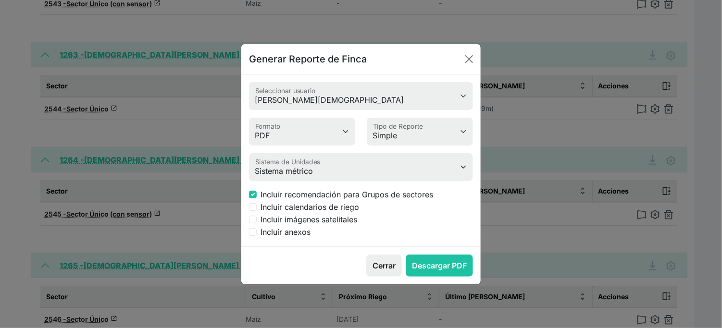
click at [119, 65] on div "Generar Reporte de Finca Antonio Gayán Seleccionar usuario PDF MS Word Formato …" at bounding box center [361, 164] width 722 height 328
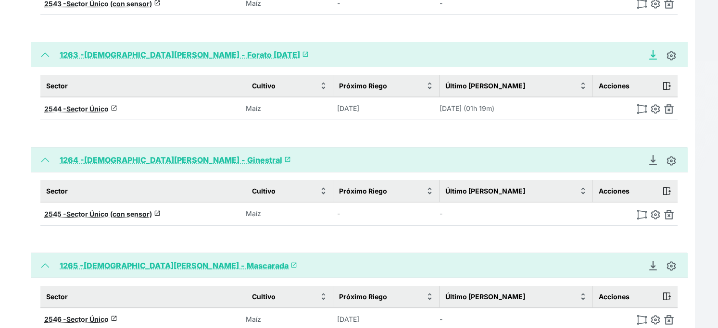
click at [646, 60] on link "Descargar Recomendación de Riego en PDF" at bounding box center [652, 55] width 19 height 10
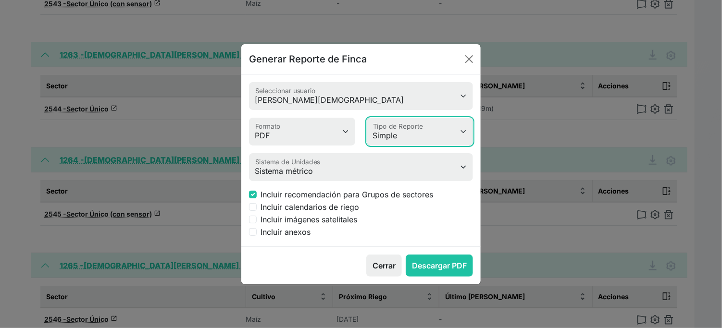
click at [410, 126] on select "Simple Avanzado" at bounding box center [420, 132] width 106 height 28
select select "advanced"
click at [368, 118] on select "Simple Avanzado" at bounding box center [420, 132] width 106 height 28
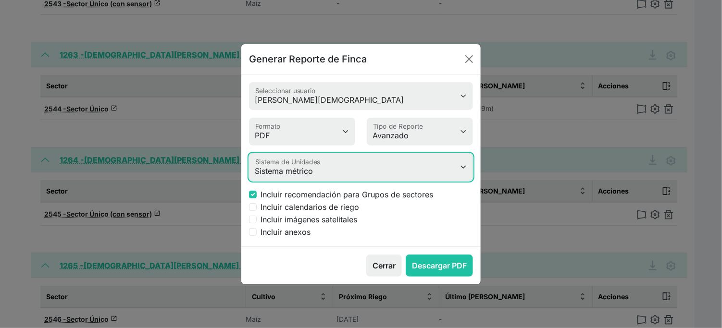
click at [365, 176] on select "Sistema métrico Sistema imperial" at bounding box center [361, 167] width 224 height 28
click at [251, 153] on select "Sistema métrico Sistema imperial" at bounding box center [361, 167] width 224 height 28
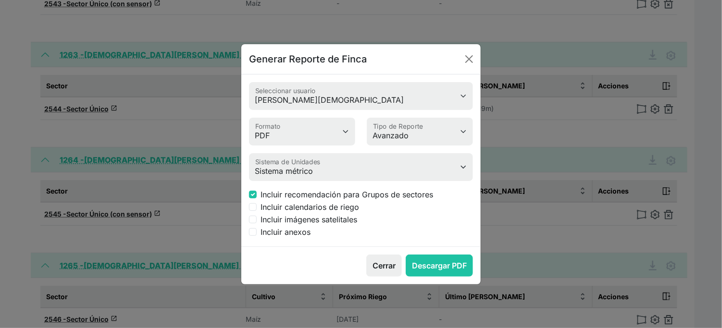
click at [344, 213] on label "Incluir calendarios de riego" at bounding box center [310, 207] width 99 height 12
click at [257, 211] on input "Incluir calendarios de riego" at bounding box center [253, 207] width 8 height 8
checkbox input "true"
click at [345, 226] on label "Incluir imágenes satelitales" at bounding box center [309, 220] width 97 height 12
click at [257, 224] on input "Incluir imágenes satelitales" at bounding box center [253, 220] width 8 height 8
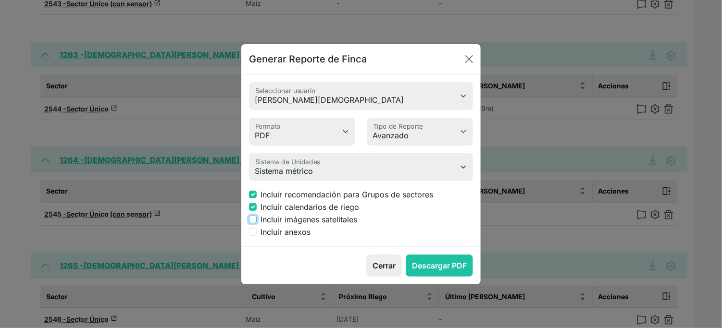
checkbox input "true"
click at [311, 238] on label "Incluir anexos" at bounding box center [286, 232] width 50 height 12
click at [257, 236] on input "Incluir anexos" at bounding box center [253, 232] width 8 height 8
checkbox input "true"
click at [406, 277] on button "Descargar PDF" at bounding box center [439, 266] width 67 height 22
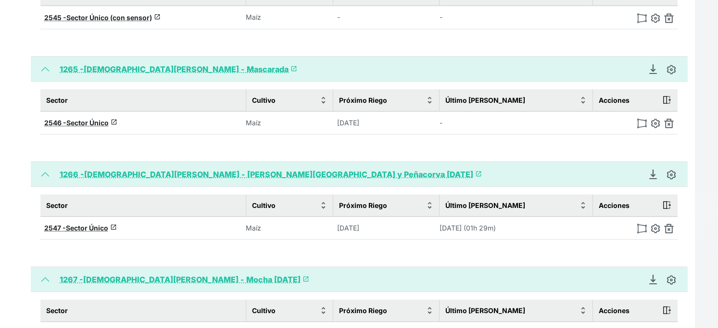
scroll to position [480, 0]
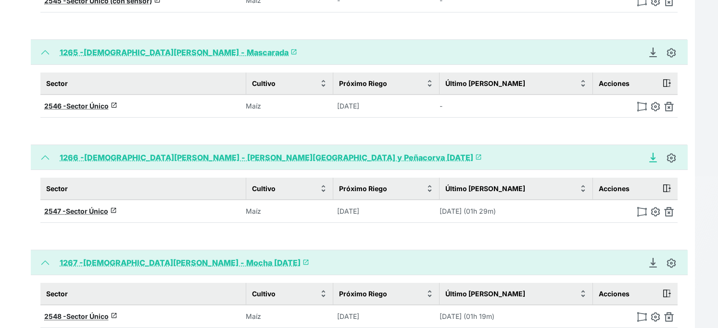
click at [651, 160] on icon "Descargar Recomendación de Riego en PDF" at bounding box center [653, 156] width 4 height 7
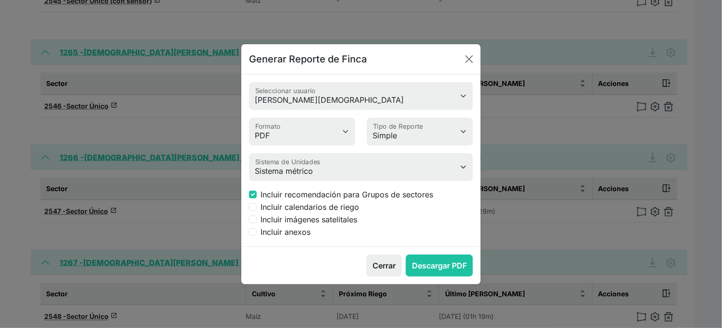
click at [359, 213] on label "Incluir calendarios de riego" at bounding box center [310, 207] width 99 height 12
click at [257, 211] on input "Incluir calendarios de riego" at bounding box center [253, 207] width 8 height 8
checkbox input "true"
click at [357, 226] on label "Incluir imágenes satelitales" at bounding box center [309, 220] width 97 height 12
click at [257, 224] on input "Incluir imágenes satelitales" at bounding box center [253, 220] width 8 height 8
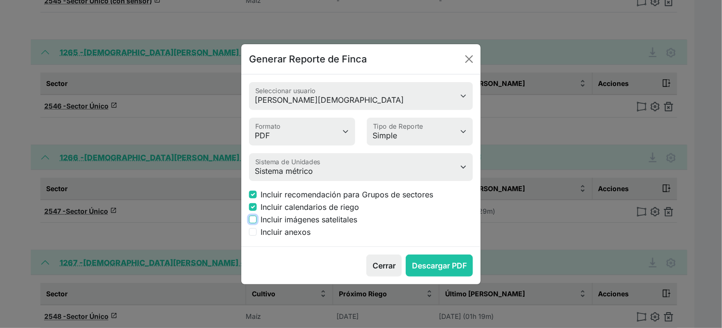
checkbox input "true"
click at [311, 238] on label "Incluir anexos" at bounding box center [286, 232] width 50 height 12
click at [257, 236] on input "Incluir anexos" at bounding box center [253, 232] width 8 height 8
checkbox input "true"
click at [406, 132] on select "Simple Avanzado" at bounding box center [420, 132] width 106 height 28
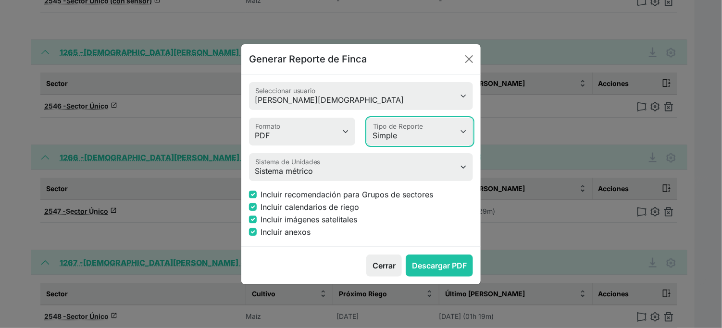
select select "advanced"
click at [368, 118] on select "Simple Avanzado" at bounding box center [420, 132] width 106 height 28
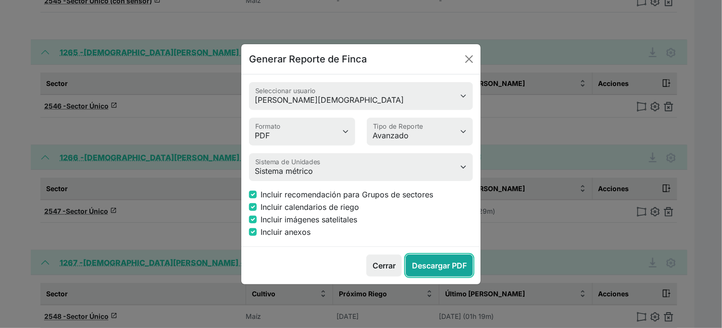
click at [454, 277] on button "Descargar PDF" at bounding box center [439, 266] width 67 height 22
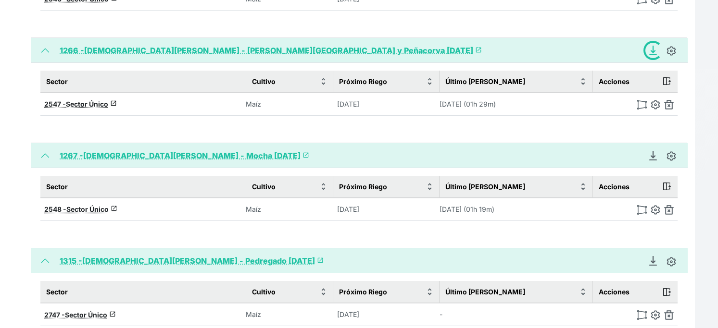
scroll to position [641, 0]
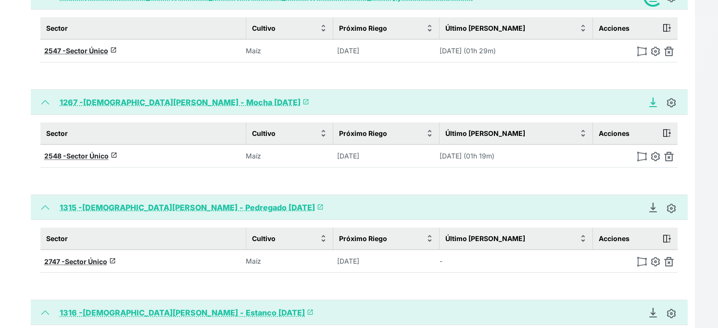
click at [651, 105] on icon "Descargar Recomendación de Riego en PDF" at bounding box center [653, 101] width 4 height 7
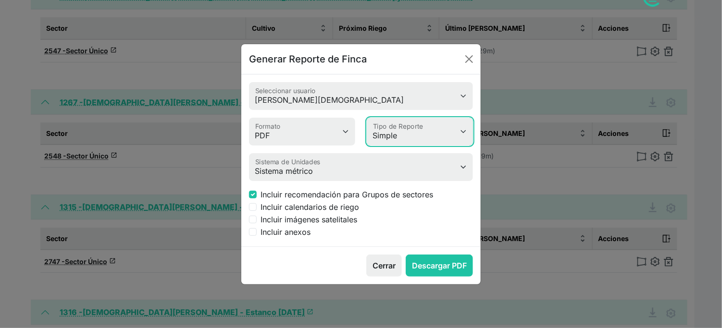
click at [442, 123] on select "Simple Avanzado" at bounding box center [420, 132] width 106 height 28
select select "advanced"
click at [368, 118] on select "Simple Avanzado" at bounding box center [420, 132] width 106 height 28
click at [297, 213] on label "Incluir calendarios de riego" at bounding box center [310, 207] width 99 height 12
click at [257, 211] on input "Incluir calendarios de riego" at bounding box center [253, 207] width 8 height 8
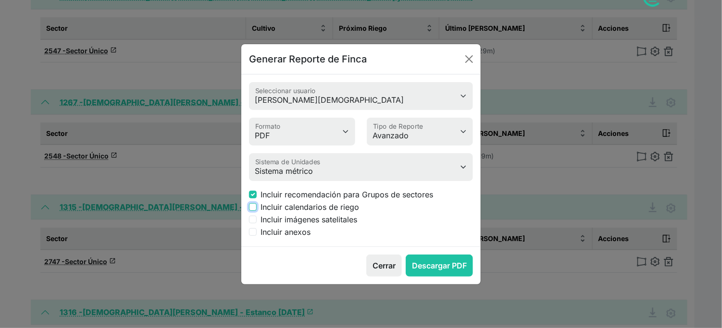
checkbox input "true"
click at [301, 226] on label "Incluir imágenes satelitales" at bounding box center [309, 220] width 97 height 12
click at [257, 224] on input "Incluir imágenes satelitales" at bounding box center [253, 220] width 8 height 8
checkbox input "true"
click at [303, 238] on label "Incluir anexos" at bounding box center [286, 232] width 50 height 12
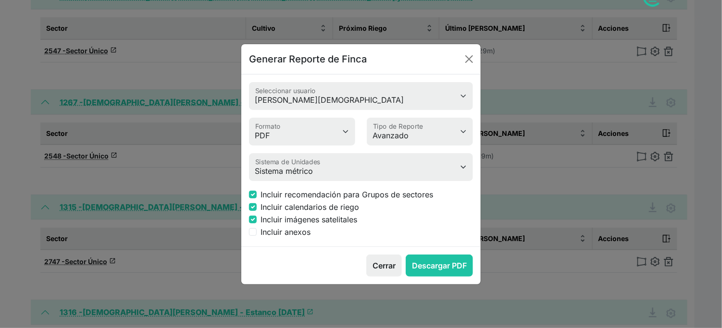
click at [257, 236] on input "Incluir anexos" at bounding box center [253, 232] width 8 height 8
checkbox input "true"
click at [449, 277] on button "Descargar PDF" at bounding box center [439, 266] width 67 height 22
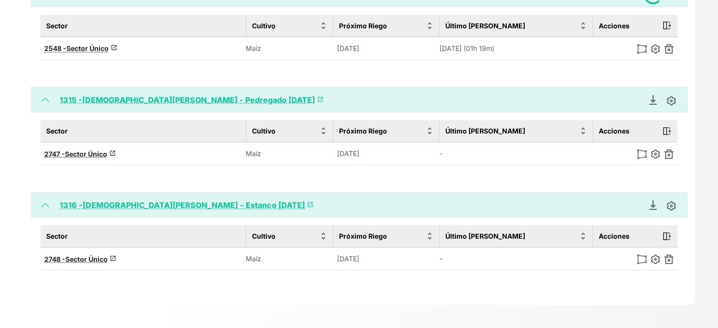
scroll to position [801, 0]
click at [648, 105] on icon "Descargar Recomendación de Riego en PDF" at bounding box center [653, 100] width 10 height 10
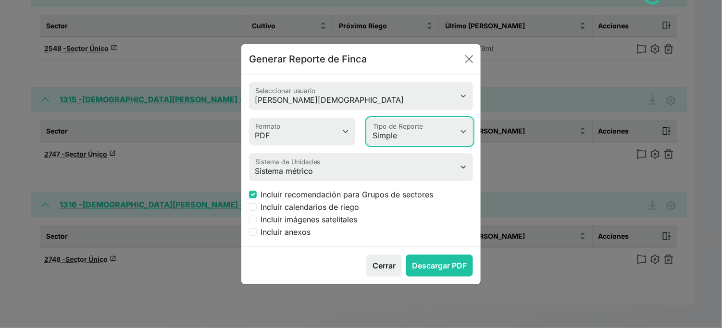
click at [401, 134] on select "Simple Avanzado" at bounding box center [420, 132] width 106 height 28
select select "advanced"
click at [368, 118] on select "Simple Avanzado" at bounding box center [420, 132] width 106 height 28
click at [302, 213] on label "Incluir calendarios de riego" at bounding box center [310, 207] width 99 height 12
click at [257, 211] on input "Incluir calendarios de riego" at bounding box center [253, 207] width 8 height 8
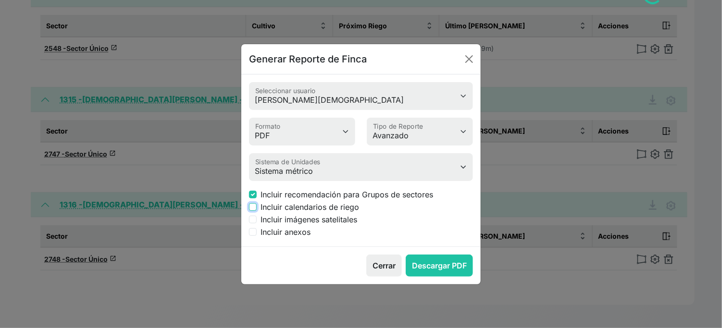
checkbox input "true"
click at [305, 226] on label "Incluir imágenes satelitales" at bounding box center [309, 220] width 97 height 12
click at [257, 224] on input "Incluir imágenes satelitales" at bounding box center [253, 220] width 8 height 8
checkbox input "true"
click at [308, 238] on label "Incluir anexos" at bounding box center [286, 232] width 50 height 12
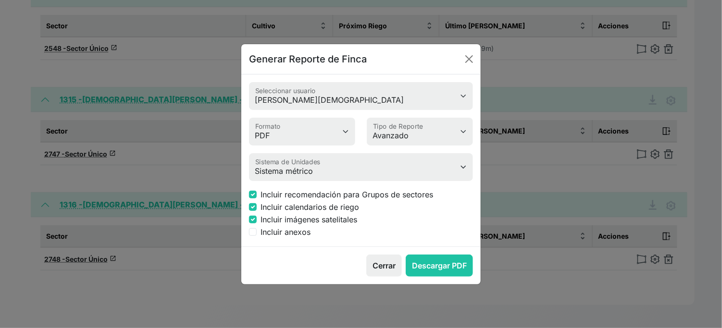
click at [257, 236] on input "Incluir anexos" at bounding box center [253, 232] width 8 height 8
checkbox input "true"
click at [406, 277] on button "Descargar PDF" at bounding box center [439, 266] width 67 height 22
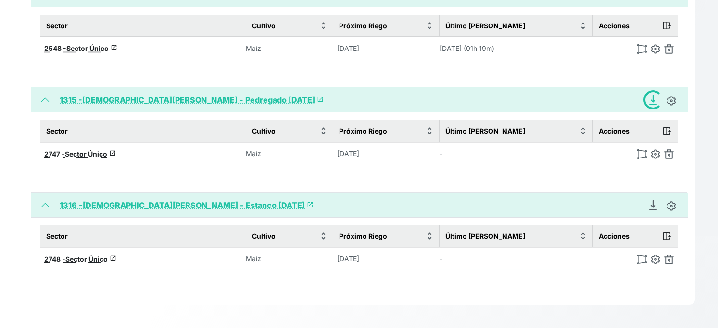
scroll to position [868, 0]
click at [648, 201] on icon "Descargar Recomendación de Riego en PDF" at bounding box center [653, 206] width 10 height 10
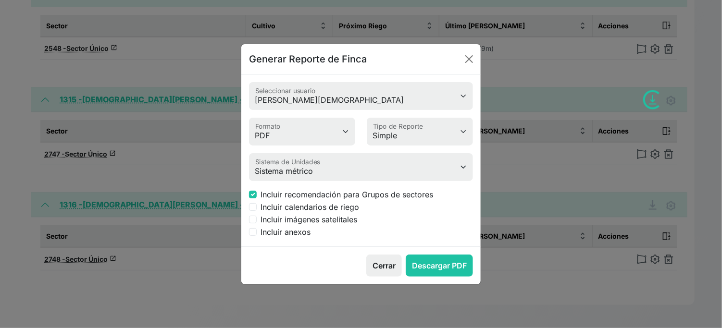
click at [285, 213] on label "Incluir calendarios de riego" at bounding box center [310, 207] width 99 height 12
click at [257, 211] on input "Incluir calendarios de riego" at bounding box center [253, 207] width 8 height 8
checkbox input "true"
click at [289, 226] on label "Incluir imágenes satelitales" at bounding box center [309, 220] width 97 height 12
click at [257, 224] on input "Incluir imágenes satelitales" at bounding box center [253, 220] width 8 height 8
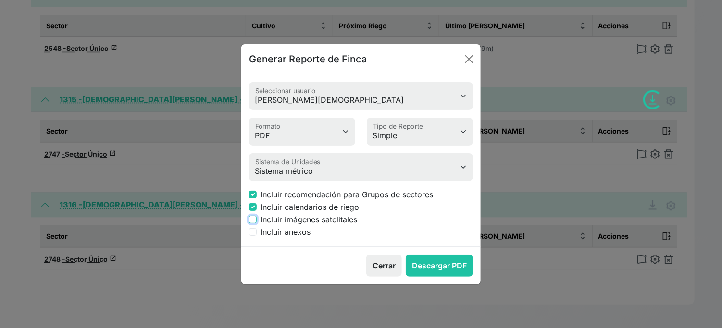
checkbox input "true"
click at [287, 238] on label "Incluir anexos" at bounding box center [286, 232] width 50 height 12
click at [257, 236] on input "Incluir anexos" at bounding box center [253, 232] width 8 height 8
checkbox input "true"
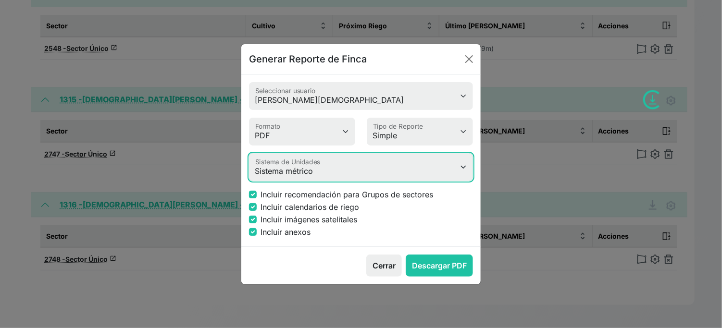
click at [320, 170] on select "Sistema métrico Sistema imperial" at bounding box center [361, 167] width 224 height 28
click at [251, 153] on select "Sistema métrico Sistema imperial" at bounding box center [361, 167] width 224 height 28
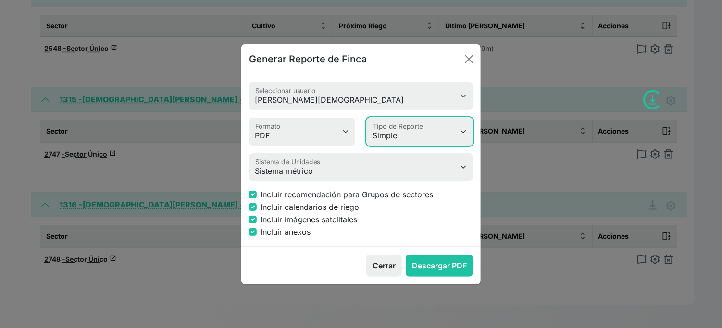
click at [390, 129] on select "Simple Avanzado" at bounding box center [420, 132] width 106 height 28
select select "advanced"
click at [368, 118] on select "Simple Avanzado" at bounding box center [420, 132] width 106 height 28
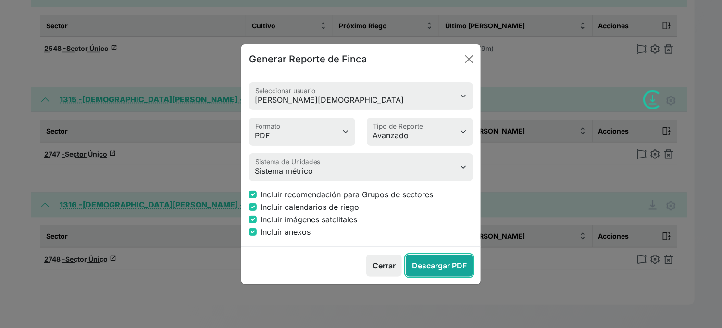
click at [432, 277] on button "Descargar PDF" at bounding box center [439, 266] width 67 height 22
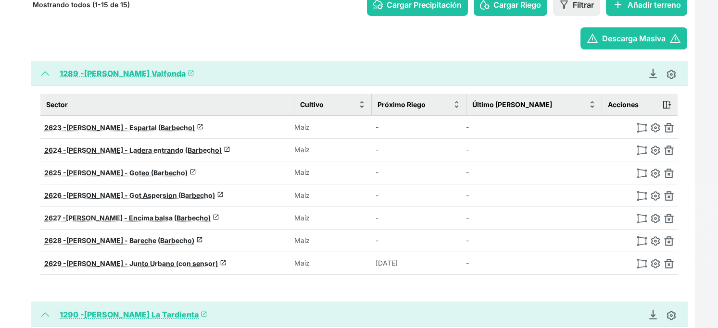
scroll to position [160, 0]
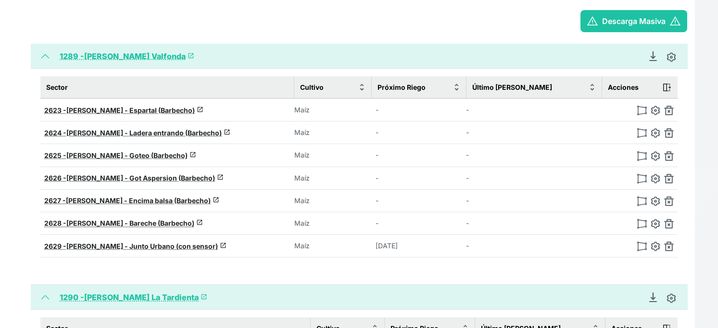
click at [334, 32] on div "warning Descarga Masiva warning" at bounding box center [359, 21] width 656 height 22
click at [648, 61] on icon "Descargar Recomendación de Riego en PDF" at bounding box center [653, 56] width 10 height 10
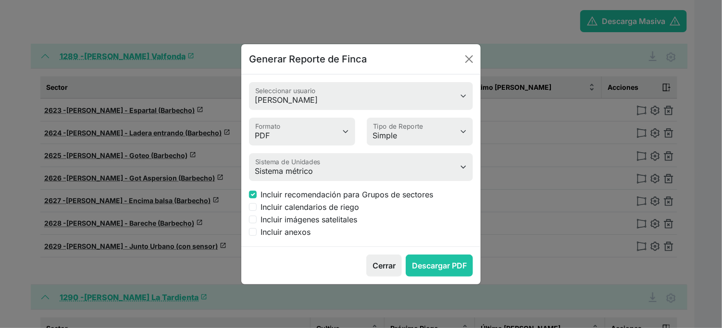
click at [265, 213] on label "Incluir calendarios de riego" at bounding box center [310, 207] width 99 height 12
click at [257, 211] on input "Incluir calendarios de riego" at bounding box center [253, 207] width 8 height 8
checkbox input "true"
click at [269, 226] on label "Incluir imágenes satelitales" at bounding box center [309, 220] width 97 height 12
click at [257, 224] on input "Incluir imágenes satelitales" at bounding box center [253, 220] width 8 height 8
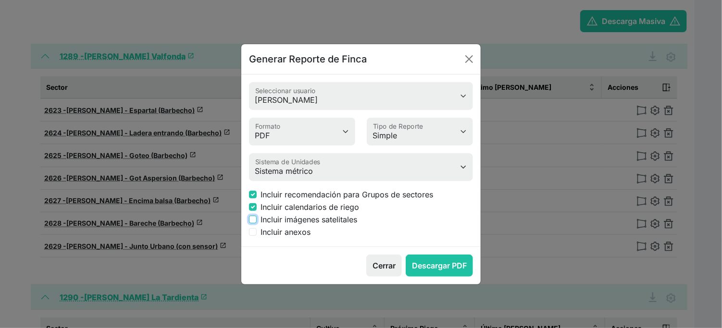
checkbox input "true"
click at [271, 238] on label "Incluir anexos" at bounding box center [286, 232] width 50 height 12
click at [257, 236] on input "Incluir anexos" at bounding box center [253, 232] width 8 height 8
checkbox input "true"
click at [394, 140] on select "Simple Avanzado" at bounding box center [420, 132] width 106 height 28
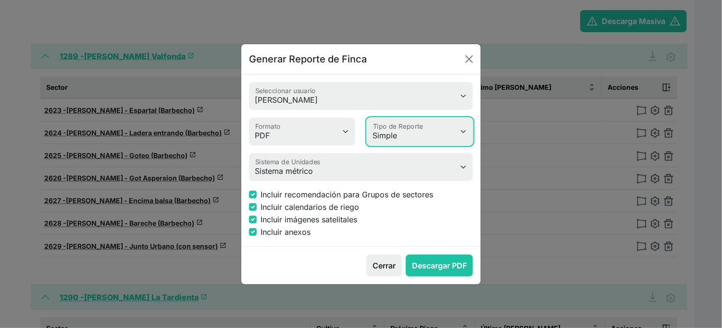
select select "advanced"
click at [368, 118] on select "Simple Avanzado" at bounding box center [420, 132] width 106 height 28
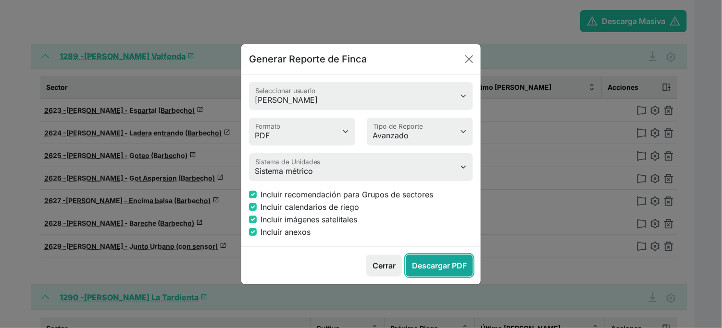
click at [426, 277] on button "Descargar PDF" at bounding box center [439, 266] width 67 height 22
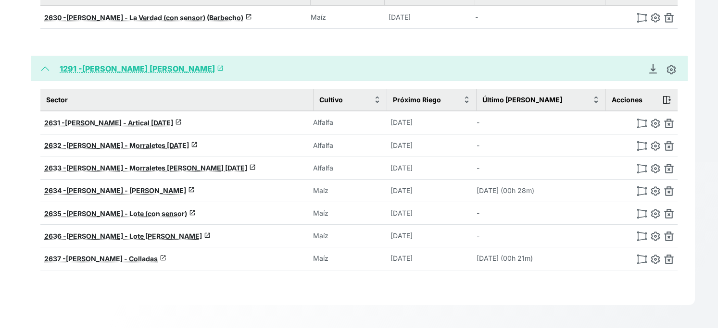
scroll to position [534, 0]
click at [648, 69] on icon "Descargar Recomendación de Riego en PDF" at bounding box center [653, 69] width 10 height 10
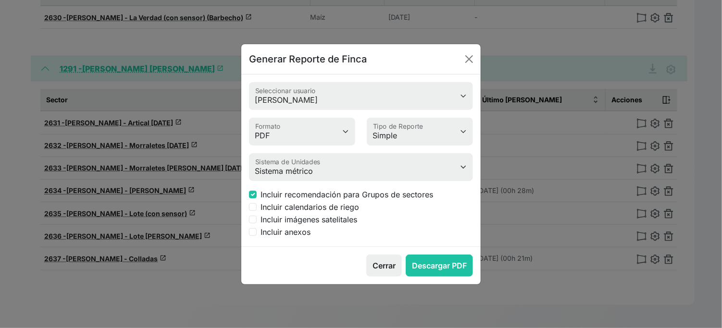
click at [352, 213] on label "Incluir calendarios de riego" at bounding box center [310, 207] width 99 height 12
click at [257, 211] on input "Incluir calendarios de riego" at bounding box center [253, 207] width 8 height 8
checkbox input "true"
click at [357, 226] on label "Incluir imágenes satelitales" at bounding box center [309, 220] width 97 height 12
click at [257, 224] on input "Incluir imágenes satelitales" at bounding box center [253, 220] width 8 height 8
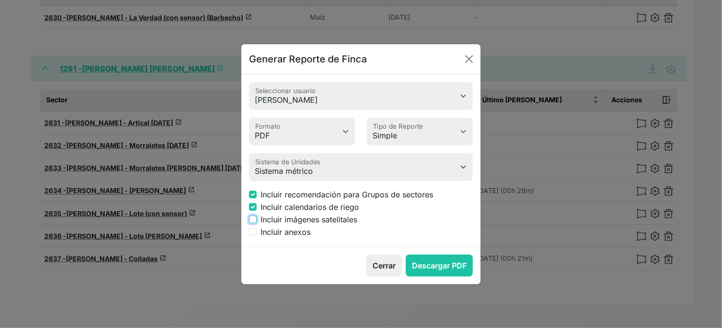
checkbox input "true"
click at [311, 238] on label "Incluir anexos" at bounding box center [286, 232] width 50 height 12
click at [257, 236] on input "Incluir anexos" at bounding box center [253, 232] width 8 height 8
checkbox input "true"
click at [398, 128] on select "Simple Avanzado" at bounding box center [420, 132] width 106 height 28
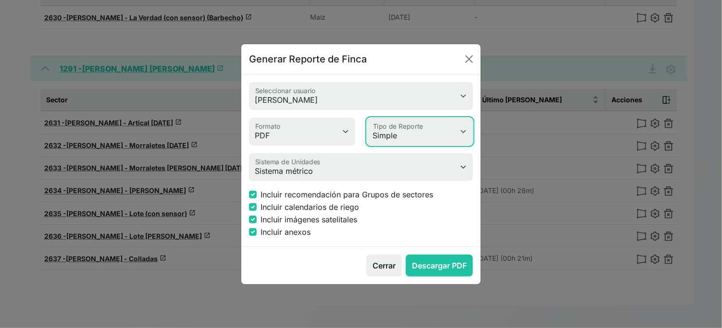
select select "advanced"
click at [368, 118] on select "Simple Avanzado" at bounding box center [420, 132] width 106 height 28
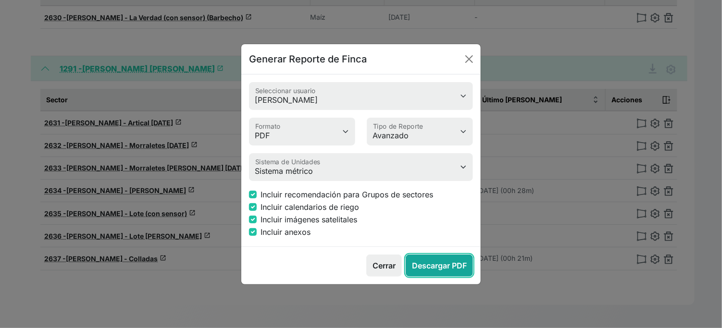
click at [444, 277] on button "Descargar PDF" at bounding box center [439, 266] width 67 height 22
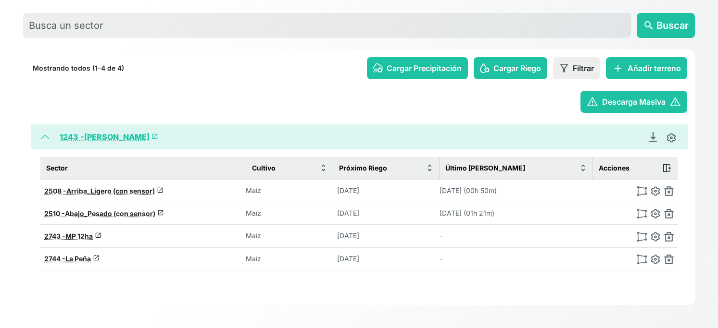
scroll to position [107, 0]
click at [651, 193] on img at bounding box center [656, 192] width 10 height 10
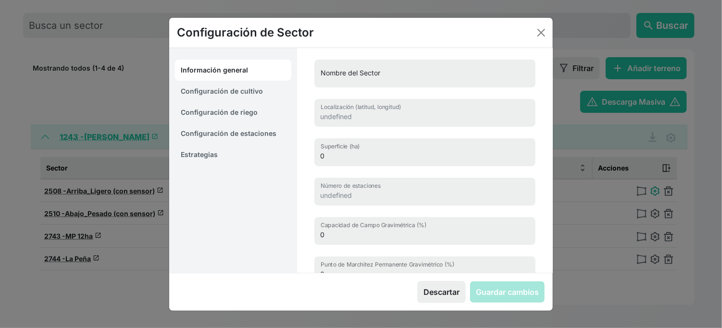
type input "Arriba_Ligero (con sensor)"
type input "41.96059801907689, -0.33508188953631"
type input "19.304"
type input "1"
type input "19.6"
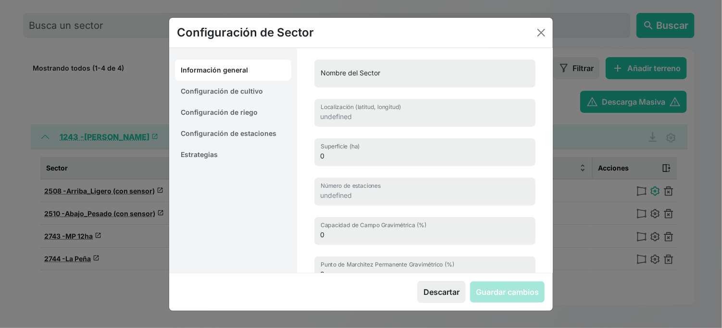
type input "10.7"
type input "1500"
select select "12"
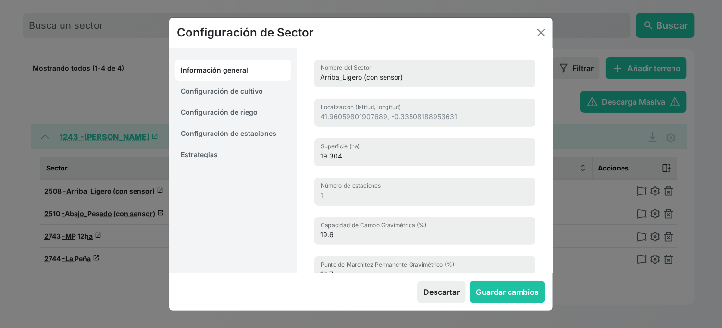
click at [206, 161] on link "Estrategias" at bounding box center [233, 154] width 116 height 21
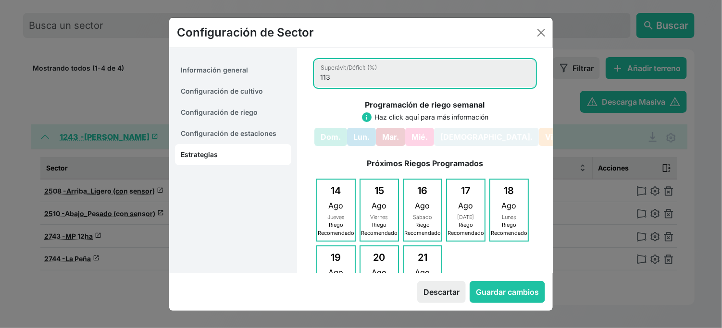
drag, startPoint x: 342, startPoint y: 92, endPoint x: 327, endPoint y: 92, distance: 14.9
click at [327, 88] on input "113" at bounding box center [425, 74] width 221 height 28
type input "125"
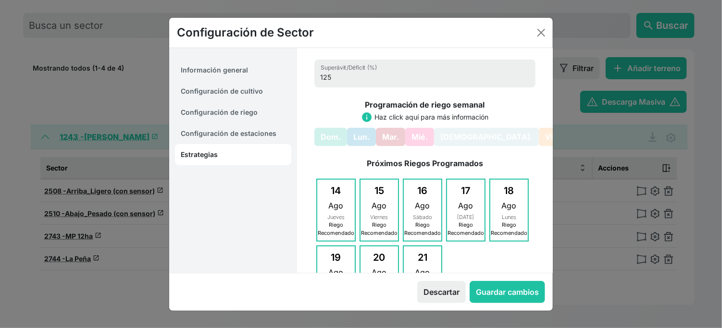
click at [304, 120] on div "125 Superávit/Déficit (%) Programación [PERSON_NAME] semanal info Haz click aqu…" at bounding box center [425, 213] width 244 height 330
click at [483, 302] on button "Guardar cambios" at bounding box center [507, 292] width 75 height 22
select select "12"
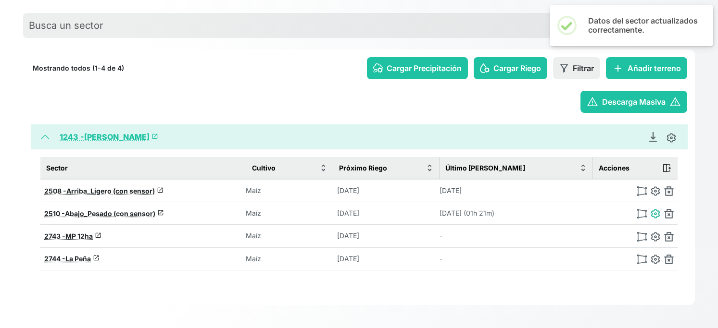
click at [651, 216] on img at bounding box center [656, 214] width 10 height 10
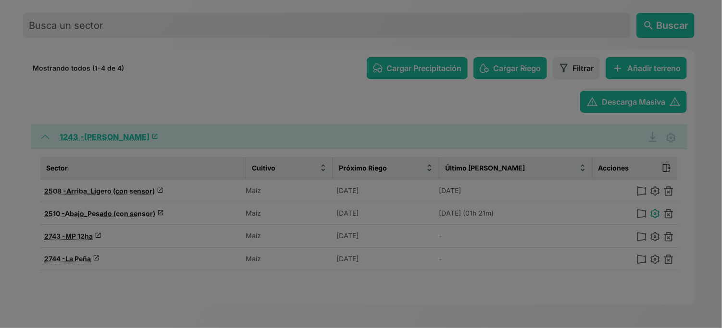
type input "Abajo_Pesado (con sensor)"
type input "41.95714151387153, -0.33329024126935"
type input "2.606"
type input "4"
type input "25.1"
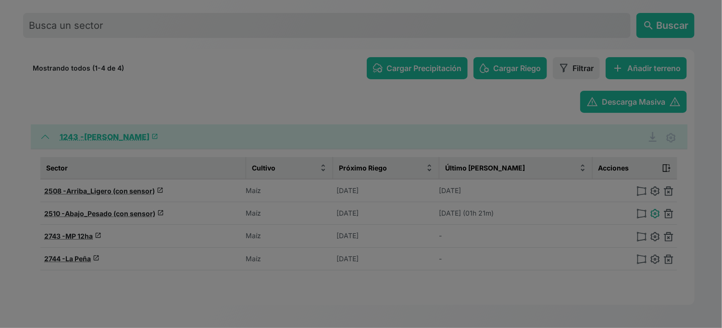
type input "14.1"
type input "1435"
select select "7"
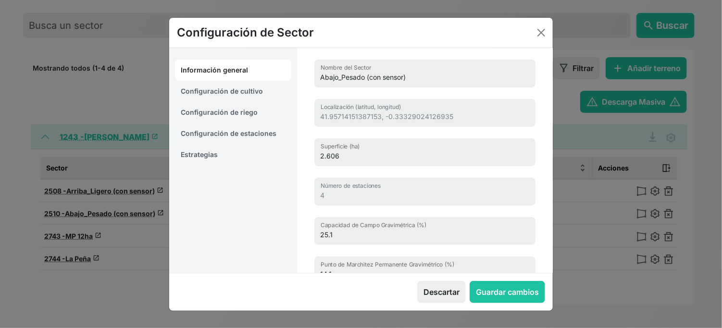
click at [201, 160] on link "Estrategias" at bounding box center [233, 154] width 116 height 21
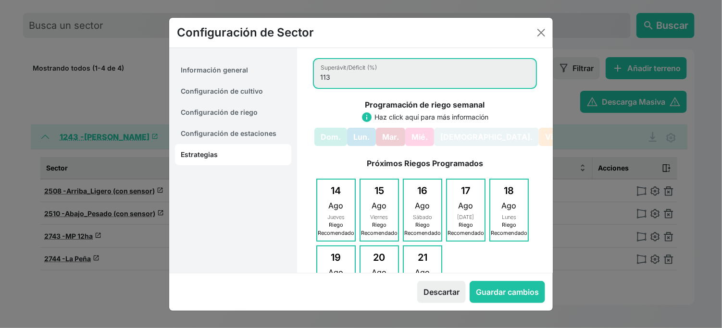
drag, startPoint x: 341, startPoint y: 87, endPoint x: 326, endPoint y: 88, distance: 14.9
click at [326, 88] on input "113" at bounding box center [425, 74] width 221 height 28
type input "125"
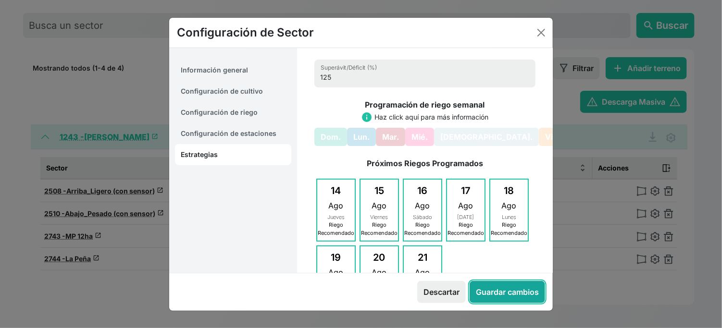
click at [514, 293] on button "Guardar cambios" at bounding box center [507, 292] width 75 height 22
select select "7"
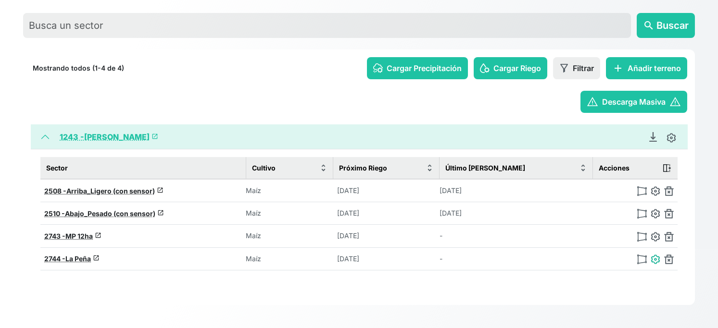
click at [651, 257] on img at bounding box center [656, 260] width 10 height 10
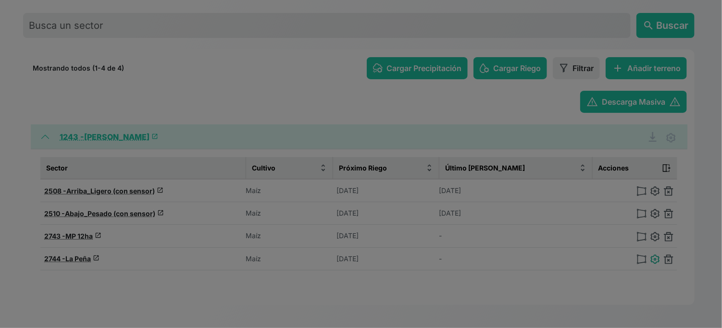
type input "La Peña"
type input "41.95885877696561, -0.30107553188751"
type input "7.725"
type input "0"
type input "19.6"
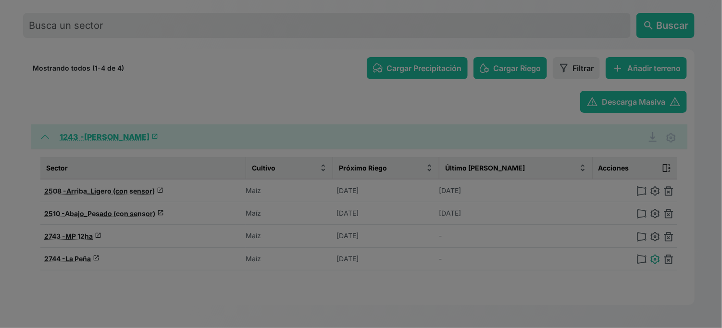
type input "10.7"
type input "1500"
select select "12"
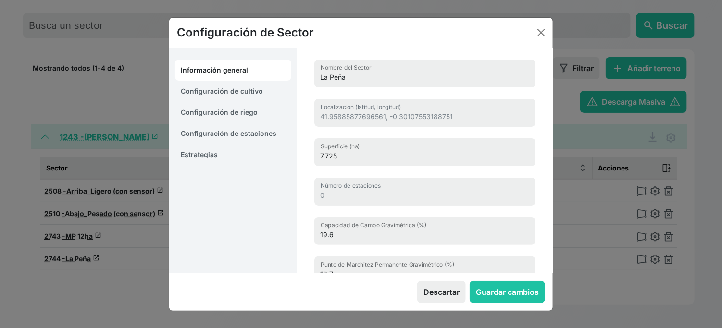
click at [221, 157] on link "Estrategias" at bounding box center [233, 154] width 116 height 21
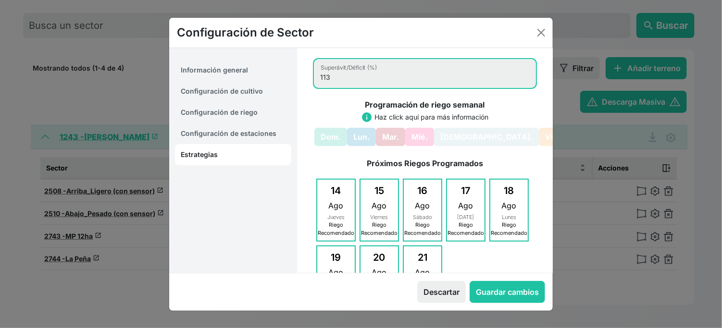
drag, startPoint x: 345, startPoint y: 87, endPoint x: 328, endPoint y: 87, distance: 17.3
click at [328, 87] on input "113" at bounding box center [425, 74] width 221 height 28
type input "125"
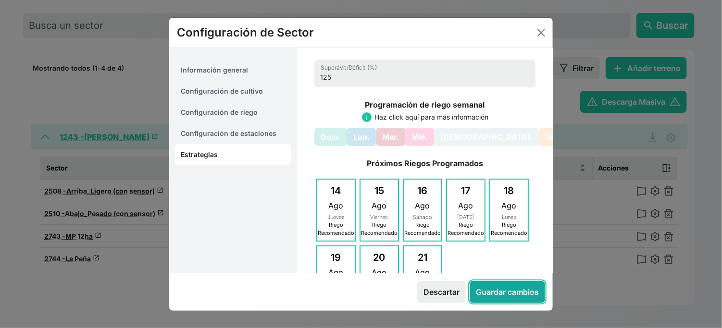
click at [513, 299] on button "Guardar cambios" at bounding box center [507, 292] width 75 height 22
select select "12"
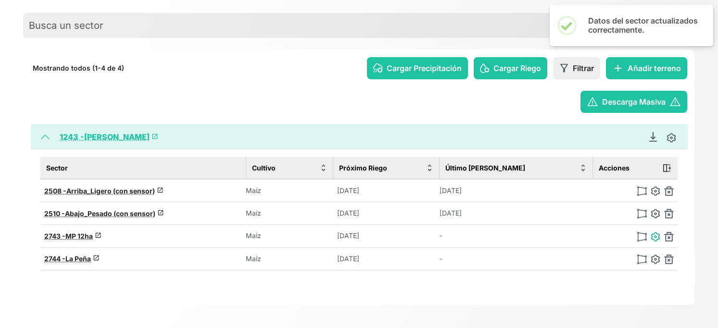
click at [651, 239] on img at bounding box center [656, 237] width 10 height 10
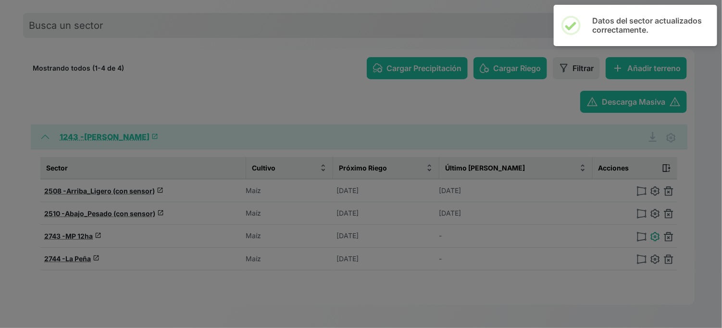
type input "MP 12ha"
type input "41.96434444873802, -0.33492897712016"
type input "11.674"
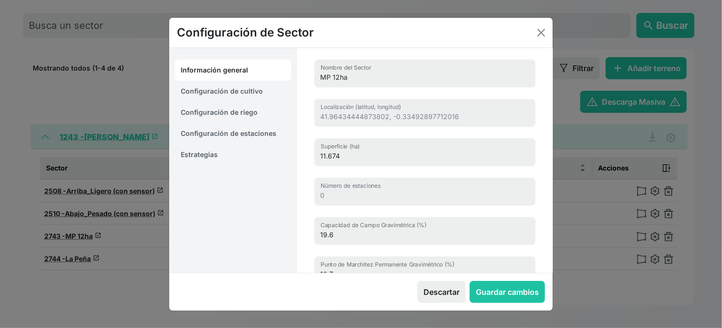
click at [208, 159] on link "Estrategias" at bounding box center [233, 154] width 116 height 21
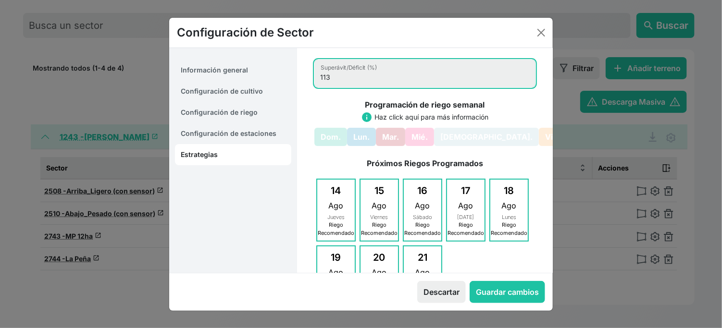
drag, startPoint x: 357, startPoint y: 93, endPoint x: 327, endPoint y: 86, distance: 31.1
click at [327, 86] on input "113" at bounding box center [425, 74] width 221 height 28
type input "125"
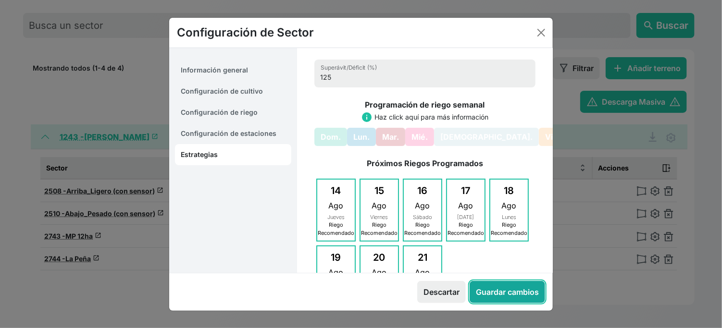
click at [518, 302] on button "Guardar cambios" at bounding box center [507, 292] width 75 height 22
select select "12"
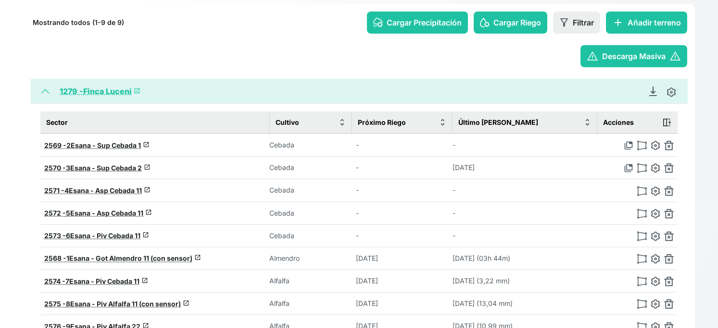
scroll to position [122, 0]
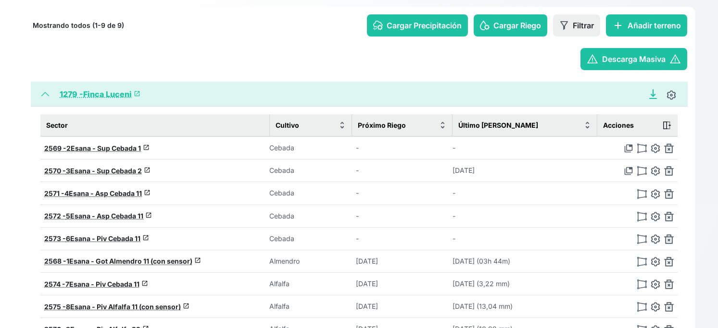
click at [648, 99] on icon "Descargar Recomendación de Riego en PDF" at bounding box center [653, 94] width 10 height 10
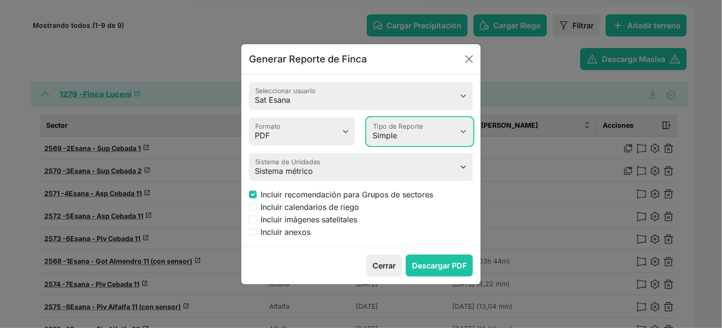
click at [425, 129] on select "Simple Avanzado" at bounding box center [420, 132] width 106 height 28
select select "advanced"
click at [368, 118] on select "Simple Avanzado" at bounding box center [420, 132] width 106 height 28
click at [358, 213] on label "Incluir calendarios de riego" at bounding box center [310, 207] width 99 height 12
click at [257, 211] on input "Incluir calendarios de riego" at bounding box center [253, 207] width 8 height 8
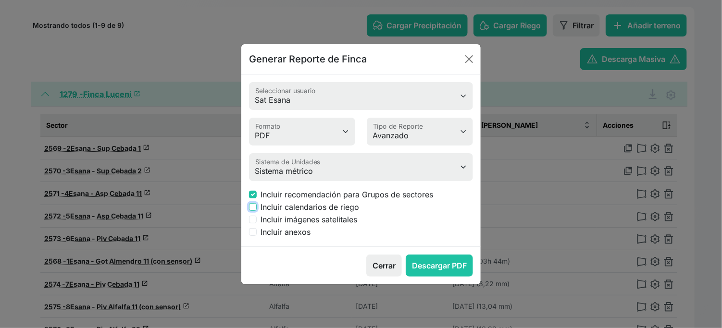
checkbox input "true"
click at [357, 226] on label "Incluir imágenes satelitales" at bounding box center [309, 220] width 97 height 12
click at [257, 224] on input "Incluir imágenes satelitales" at bounding box center [253, 220] width 8 height 8
checkbox input "true"
click at [311, 238] on label "Incluir anexos" at bounding box center [286, 232] width 50 height 12
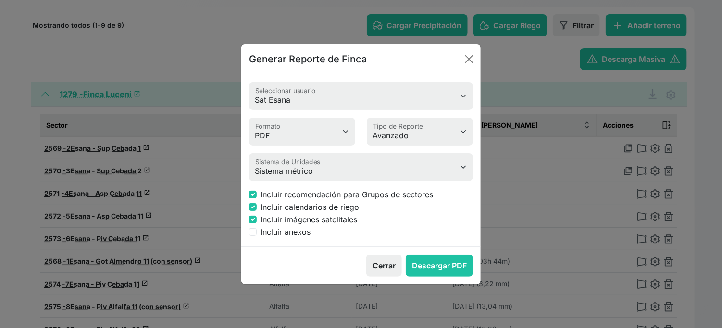
click at [257, 236] on input "Incluir anexos" at bounding box center [253, 232] width 8 height 8
checkbox input "true"
click at [419, 277] on button "Descargar PDF" at bounding box center [439, 266] width 67 height 22
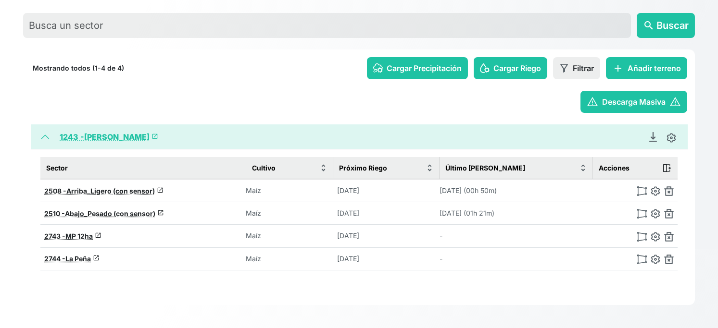
scroll to position [119, 0]
click at [648, 132] on icon "Descargar Recomendación de Riego en PDF" at bounding box center [653, 137] width 10 height 10
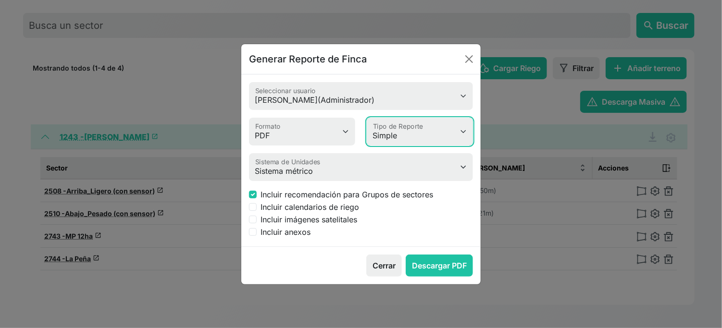
click at [373, 129] on select "Simple Avanzado" at bounding box center [420, 132] width 106 height 28
select select "advanced"
click at [368, 118] on select "Simple Avanzado" at bounding box center [420, 132] width 106 height 28
click at [316, 213] on label "Incluir calendarios de riego" at bounding box center [310, 207] width 99 height 12
click at [257, 211] on input "Incluir calendarios de riego" at bounding box center [253, 207] width 8 height 8
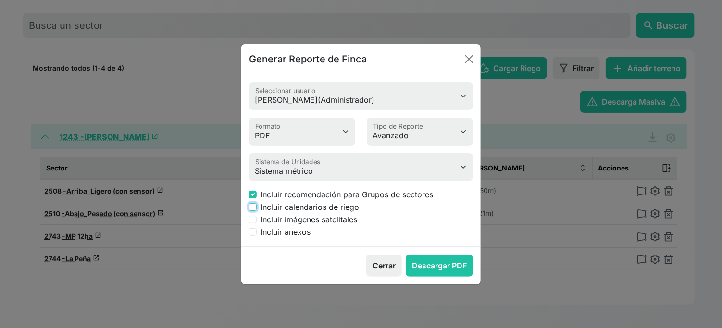
checkbox input "true"
click at [318, 226] on label "Incluir imágenes satelitales" at bounding box center [309, 220] width 97 height 12
click at [257, 224] on input "Incluir imágenes satelitales" at bounding box center [253, 220] width 8 height 8
checkbox input "true"
click at [311, 238] on label "Incluir anexos" at bounding box center [286, 232] width 50 height 12
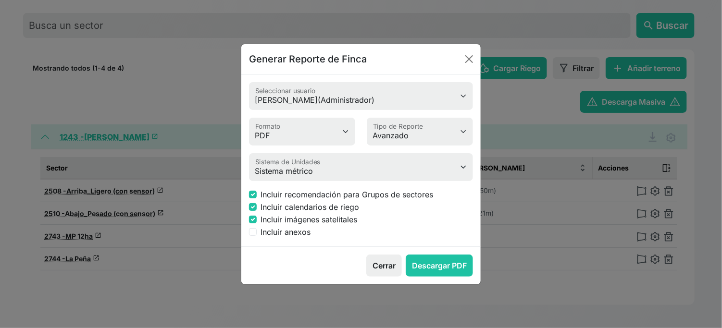
click at [257, 236] on input "Incluir anexos" at bounding box center [253, 232] width 8 height 8
checkbox input "true"
click at [433, 277] on button "Descargar PDF" at bounding box center [439, 266] width 67 height 22
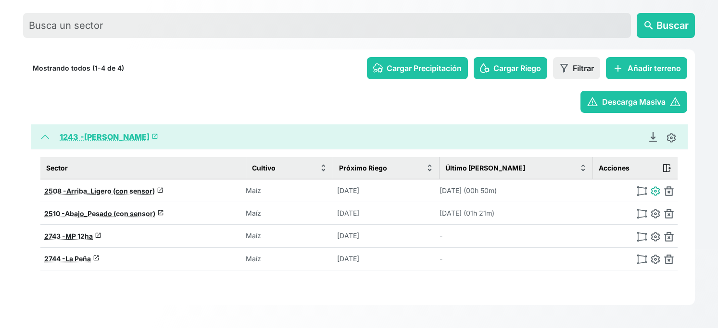
click at [651, 187] on img at bounding box center [656, 192] width 10 height 10
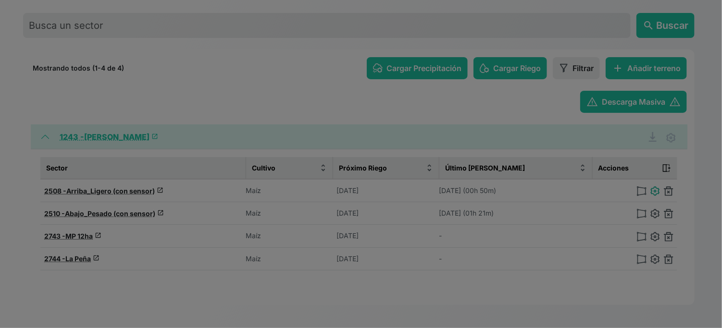
type input "Arriba_Ligero (con sensor)"
type input "41.96059801907689, -0.33508188953631"
type input "19.304"
type input "1"
type input "19.6"
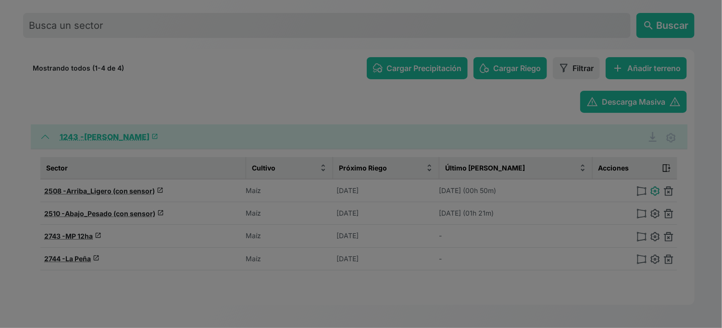
type input "10.7"
type input "1500"
select select "12"
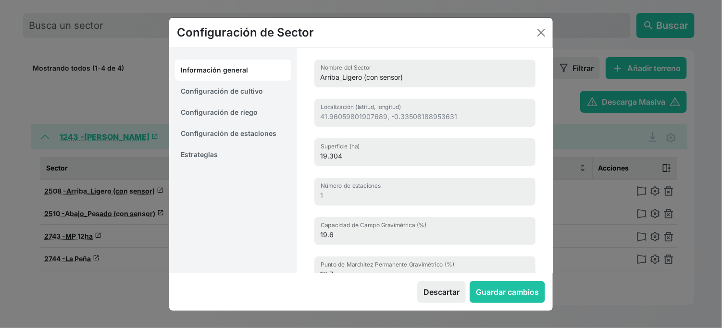
click at [203, 160] on link "Estrategias" at bounding box center [233, 154] width 116 height 21
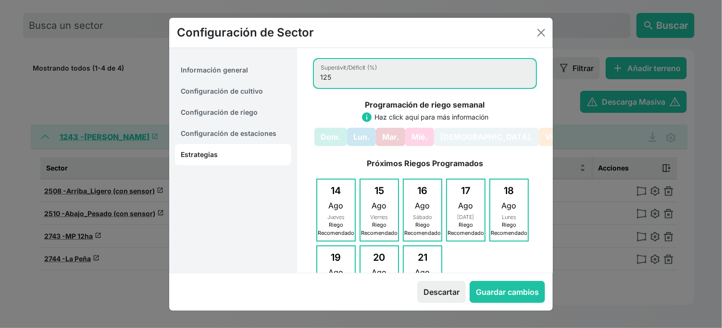
drag, startPoint x: 342, startPoint y: 92, endPoint x: 328, endPoint y: 92, distance: 14.4
click at [328, 88] on input "125" at bounding box center [425, 74] width 221 height 28
type input "113"
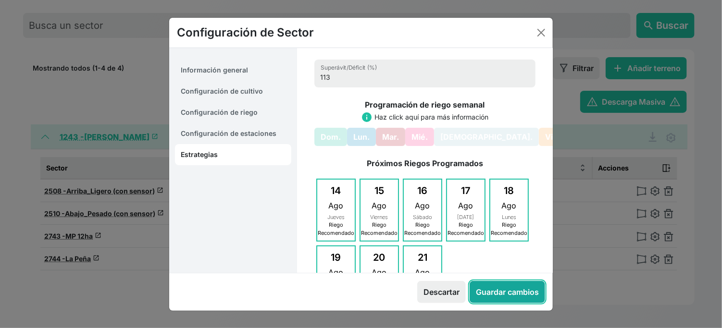
click at [505, 298] on button "Guardar cambios" at bounding box center [507, 292] width 75 height 22
select select "12"
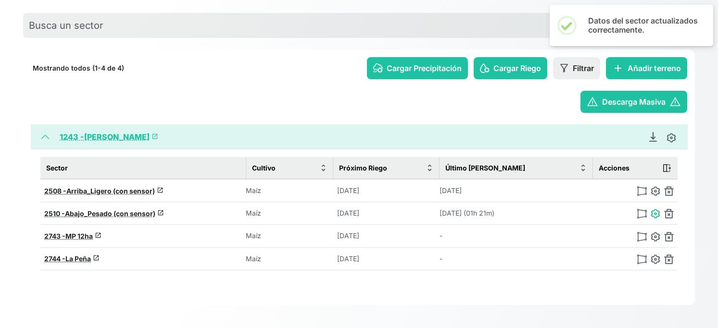
click at [651, 209] on img at bounding box center [656, 214] width 10 height 10
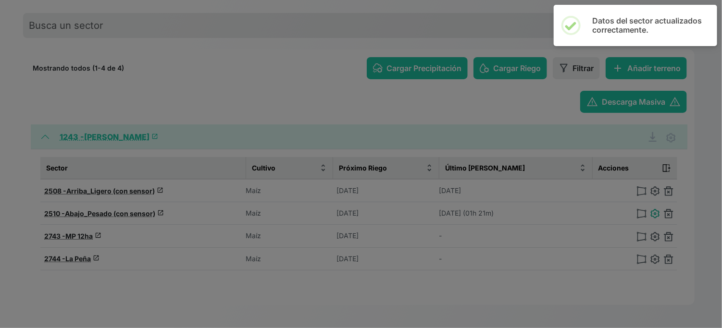
type input "Abajo_Pesado (con sensor)"
type input "41.95714151387153, -0.33329024126935"
type input "2.606"
type input "4"
type input "25.1"
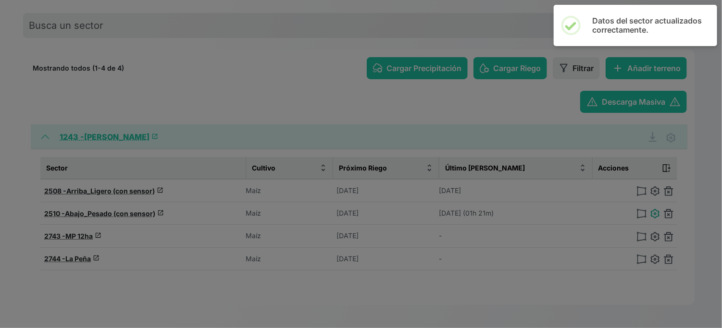
type input "14.1"
type input "1435"
select select "7"
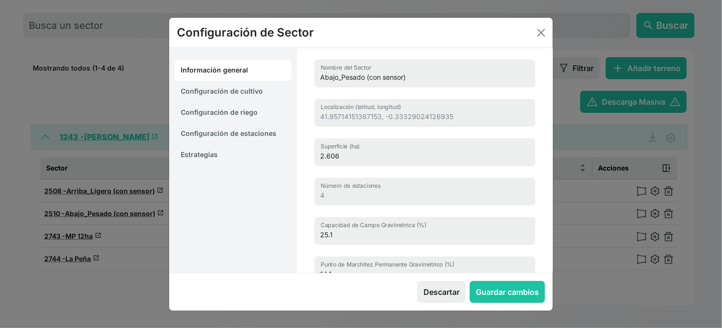
click at [227, 159] on link "Estrategias" at bounding box center [233, 154] width 116 height 21
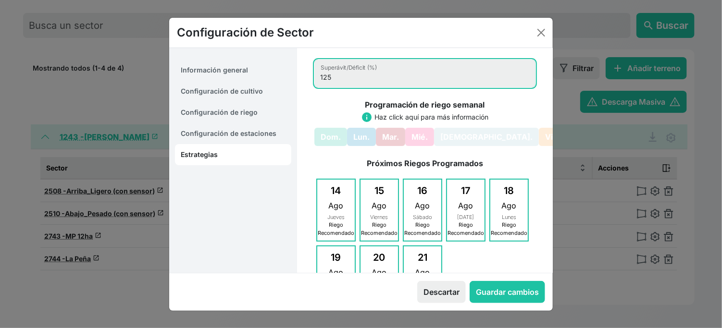
drag, startPoint x: 362, startPoint y: 96, endPoint x: 328, endPoint y: 93, distance: 33.3
click at [328, 88] on input "125" at bounding box center [425, 74] width 221 height 28
type input "113"
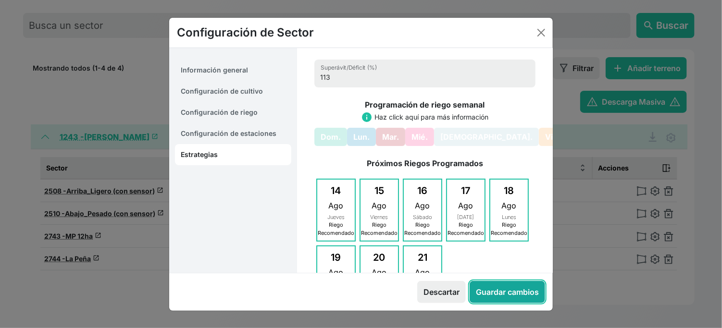
click at [489, 292] on button "Guardar cambios" at bounding box center [507, 292] width 75 height 22
select select "7"
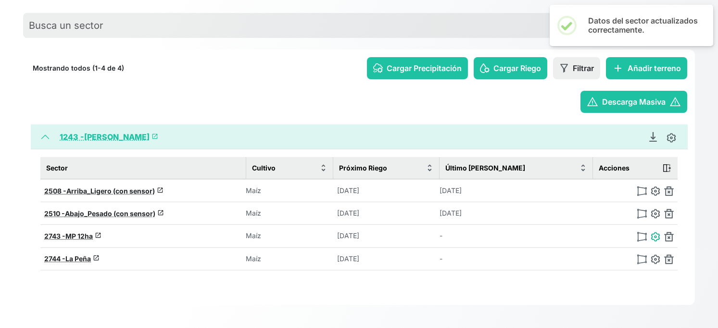
click at [651, 232] on img at bounding box center [656, 237] width 10 height 10
type input "MP 12ha"
type input "41.96434444873802, -0.33492897712016"
type input "11.674"
type input "0"
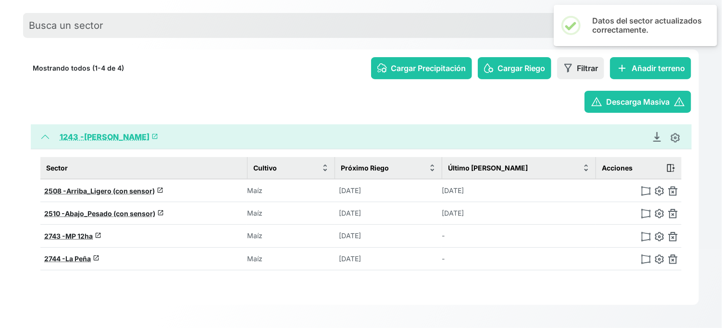
type input "19.6"
type input "10.7"
type input "1500"
select select "12"
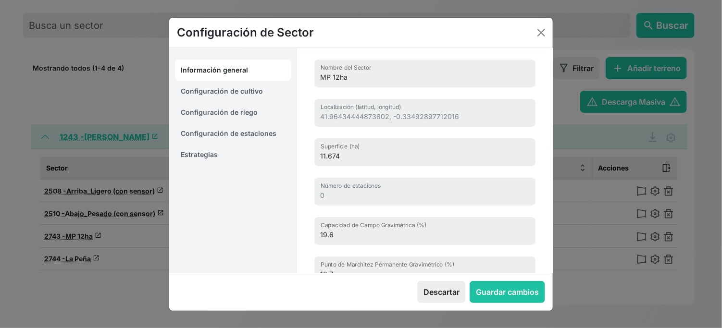
click at [210, 161] on link "Estrategias" at bounding box center [233, 154] width 116 height 21
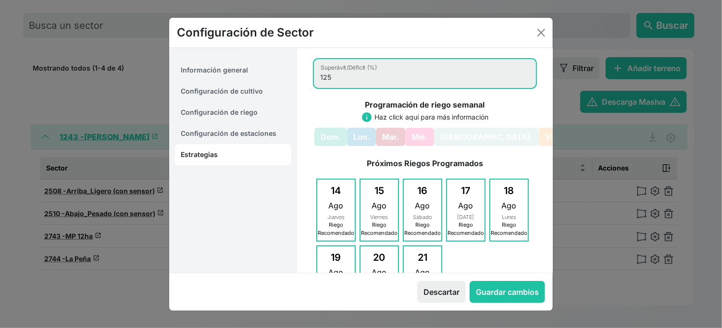
drag, startPoint x: 336, startPoint y: 92, endPoint x: 327, endPoint y: 92, distance: 8.7
click at [327, 88] on input "125" at bounding box center [425, 74] width 221 height 28
type input "113"
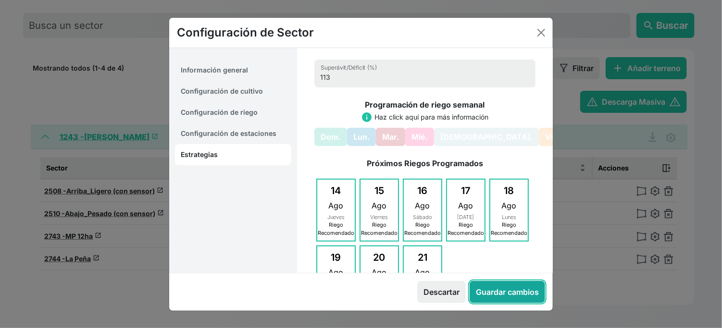
click at [513, 297] on button "Guardar cambios" at bounding box center [507, 292] width 75 height 22
select select "12"
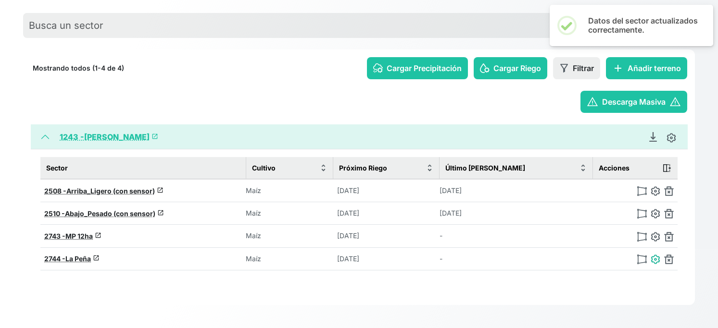
click at [651, 255] on img at bounding box center [656, 260] width 10 height 10
type input "La Peña"
type input "41.95885877696561, -0.30107553188751"
type input "7.725"
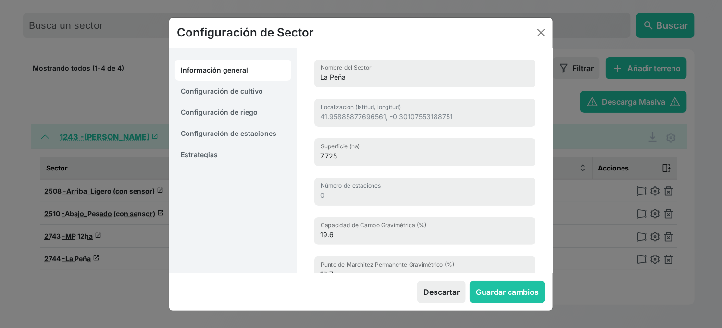
click at [190, 161] on link "Estrategias" at bounding box center [233, 154] width 116 height 21
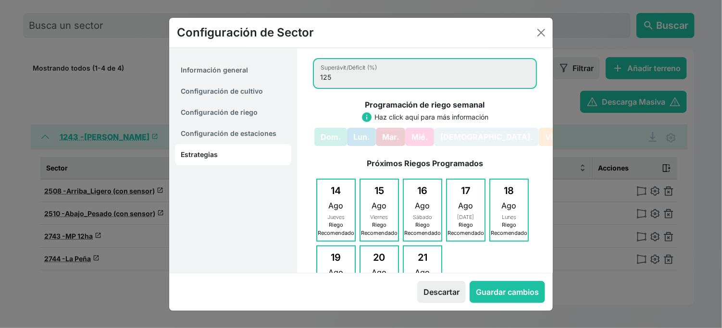
drag, startPoint x: 342, startPoint y: 91, endPoint x: 327, endPoint y: 92, distance: 14.9
click at [327, 88] on input "125" at bounding box center [425, 74] width 221 height 28
type input "113"
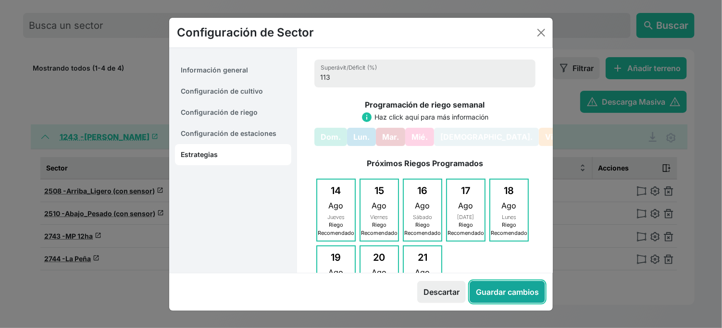
click at [484, 303] on button "Guardar cambios" at bounding box center [507, 292] width 75 height 22
select select "12"
